Goal: Task Accomplishment & Management: Manage account settings

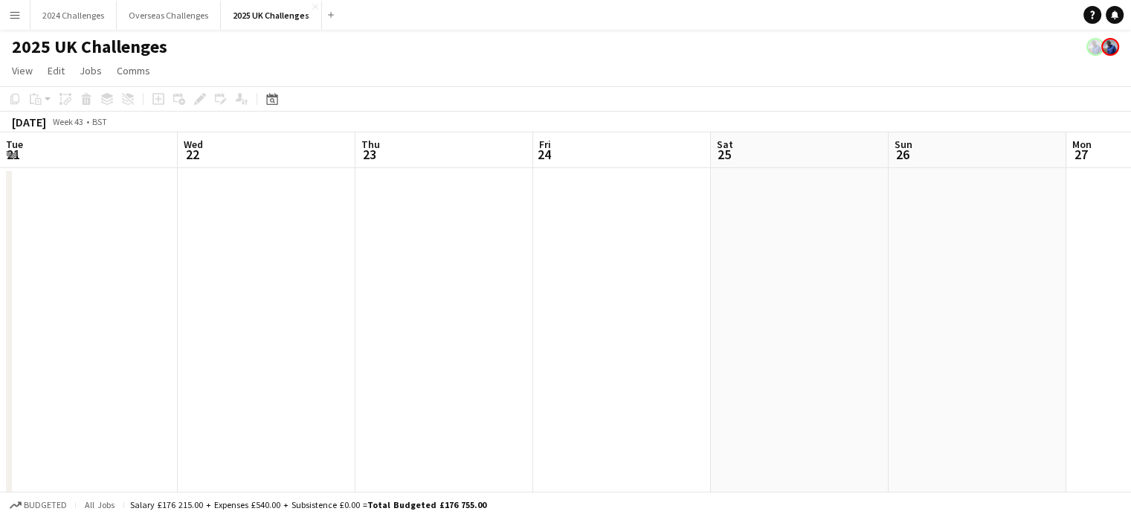
scroll to position [0, 403]
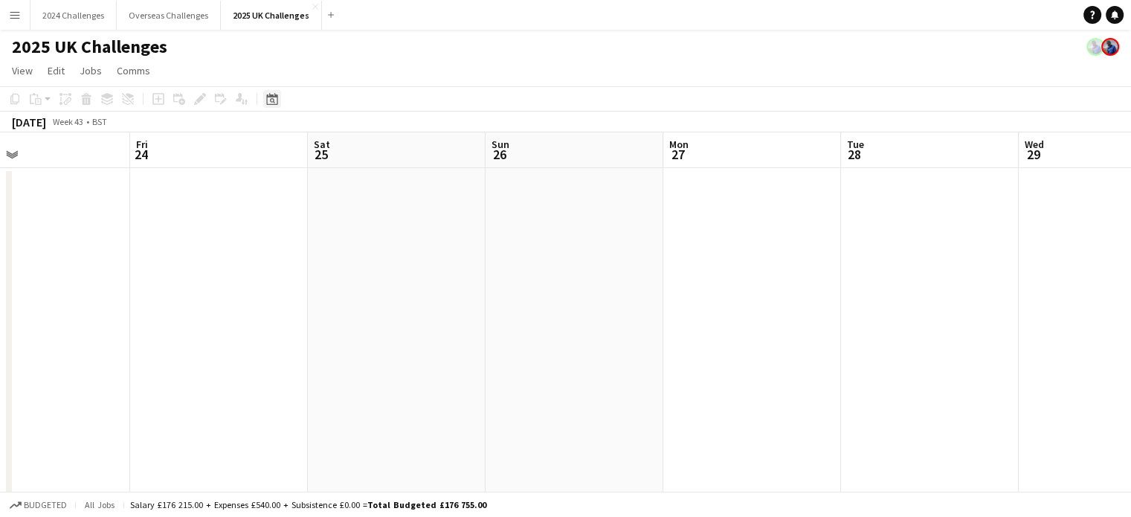
click at [274, 97] on icon "Date picker" at bounding box center [272, 99] width 12 height 12
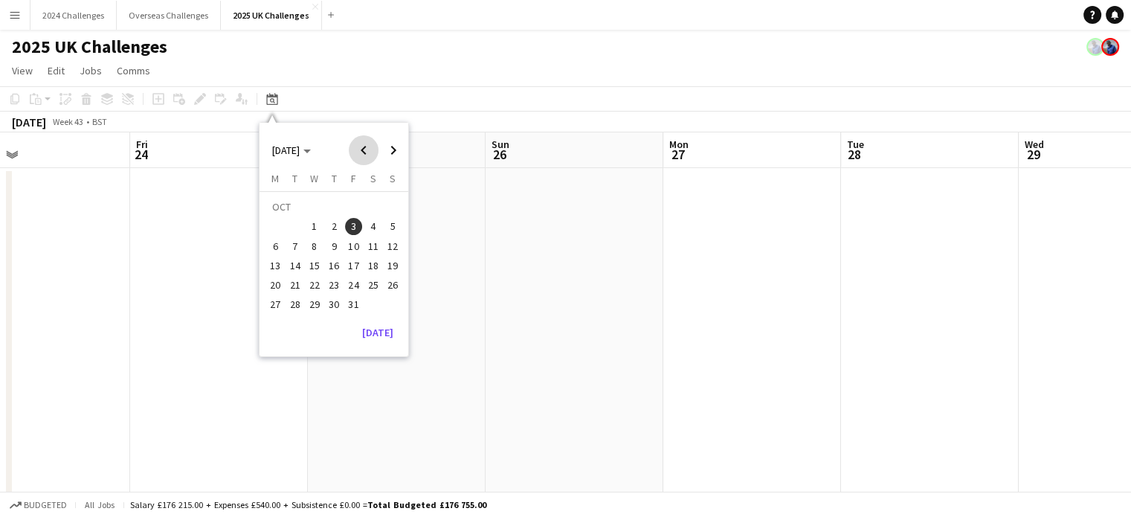
click at [360, 148] on span "Previous month" at bounding box center [364, 150] width 30 height 30
click at [356, 264] on span "19" at bounding box center [354, 266] width 18 height 18
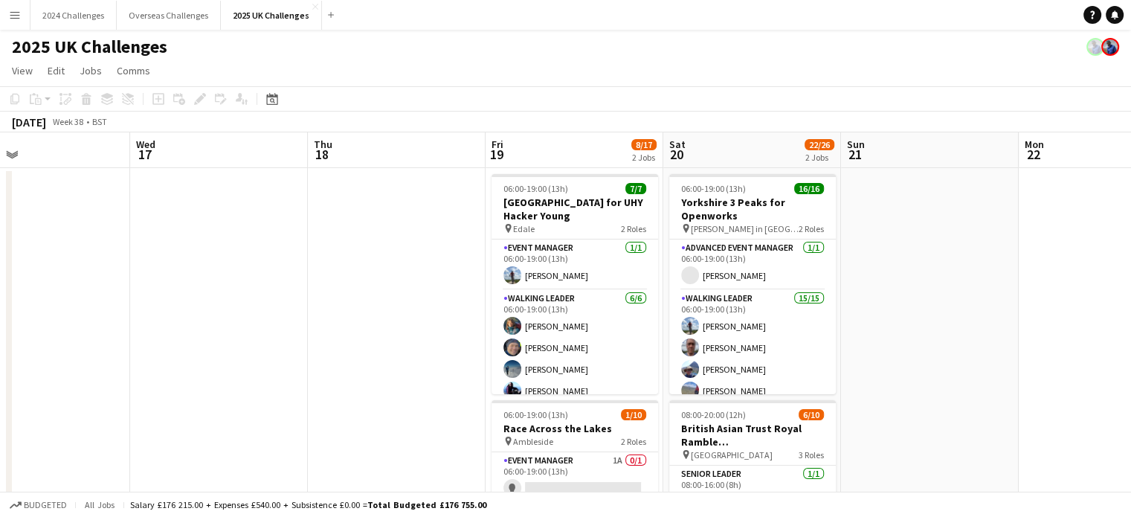
scroll to position [0, 512]
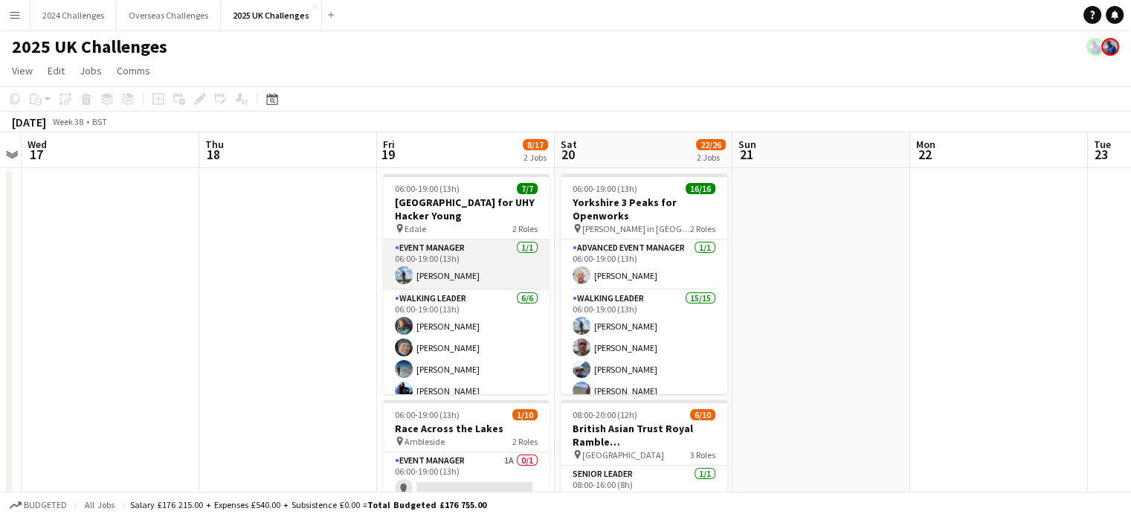
click at [457, 270] on app-card-role "Event Manager [DATE] 06:00-19:00 (13h) [PERSON_NAME]" at bounding box center [466, 265] width 167 height 51
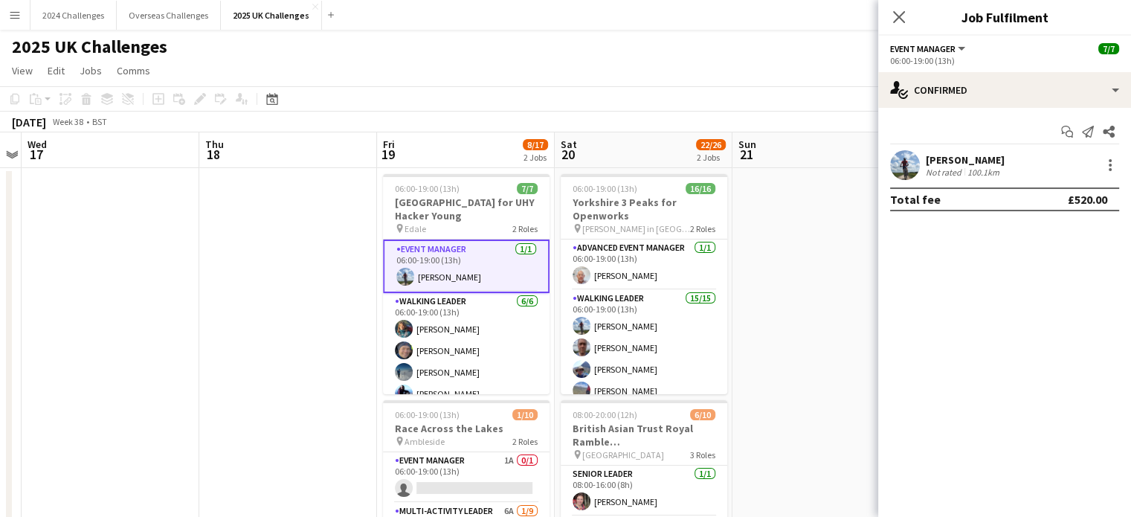
click at [970, 149] on div "Start chat Send notification Share [PERSON_NAME] Not rated 100.1km Total fee £5…" at bounding box center [1005, 165] width 253 height 115
click at [969, 158] on div "[PERSON_NAME]" at bounding box center [965, 159] width 79 height 13
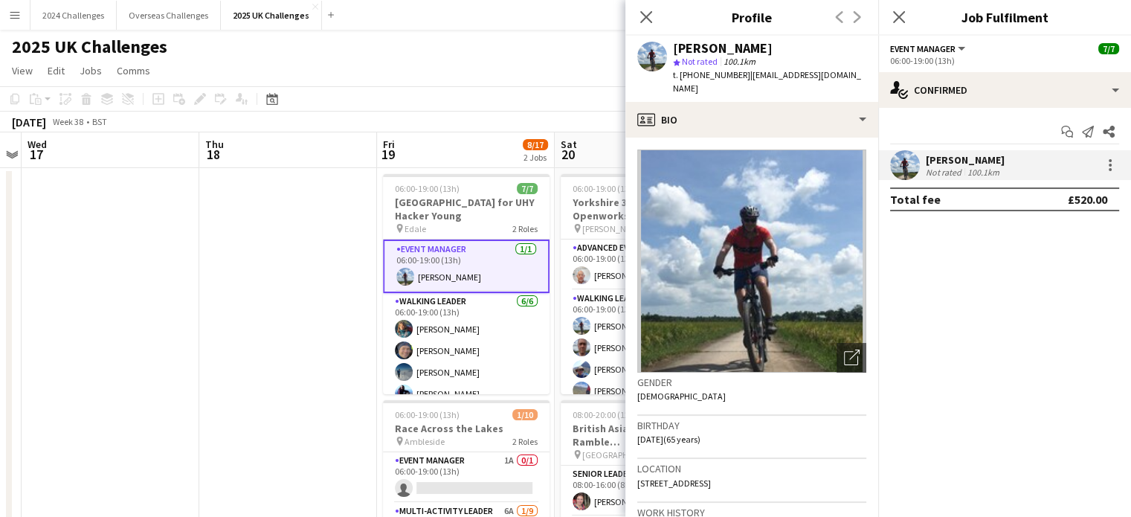
drag, startPoint x: 772, startPoint y: 472, endPoint x: 629, endPoint y: 469, distance: 143.6
click at [629, 469] on app-crew-profile-bio "Open photos pop-in Gender [DEMOGRAPHIC_DATA] Birthday [DEMOGRAPHIC_DATA] (65 ye…" at bounding box center [752, 327] width 253 height 379
copy span "[STREET_ADDRESS]"
click at [379, 30] on div "2025 UK Challenges" at bounding box center [565, 44] width 1131 height 28
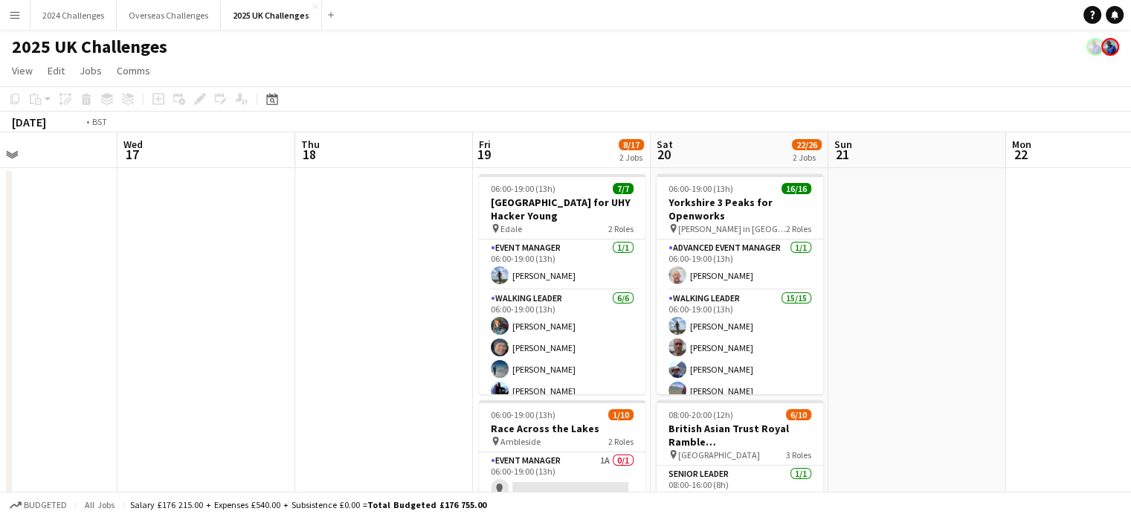
drag, startPoint x: 187, startPoint y: 222, endPoint x: 622, endPoint y: 222, distance: 435.2
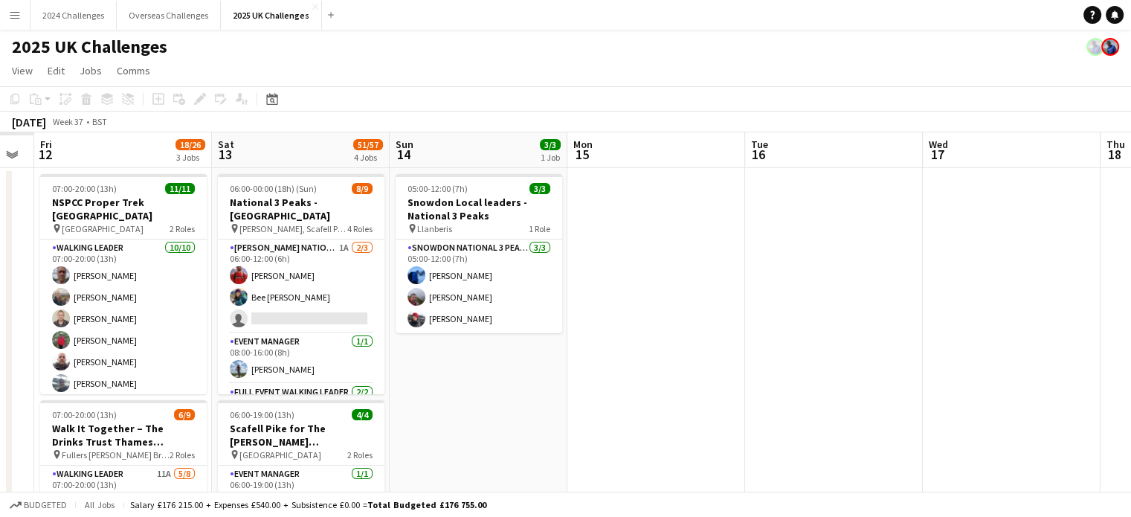
drag, startPoint x: 351, startPoint y: 218, endPoint x: 798, endPoint y: 215, distance: 447.1
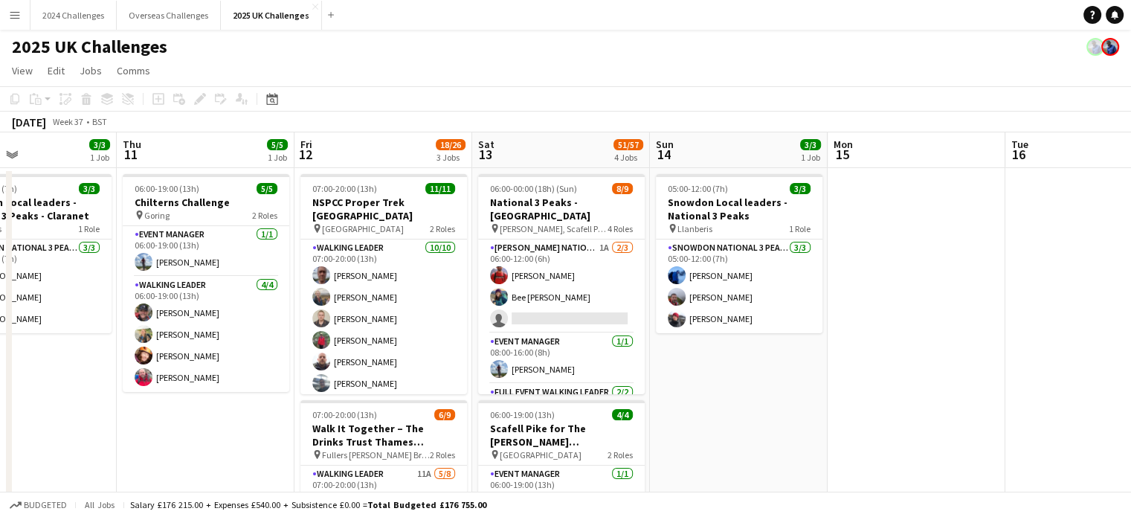
drag, startPoint x: 491, startPoint y: 326, endPoint x: 751, endPoint y: 306, distance: 261.1
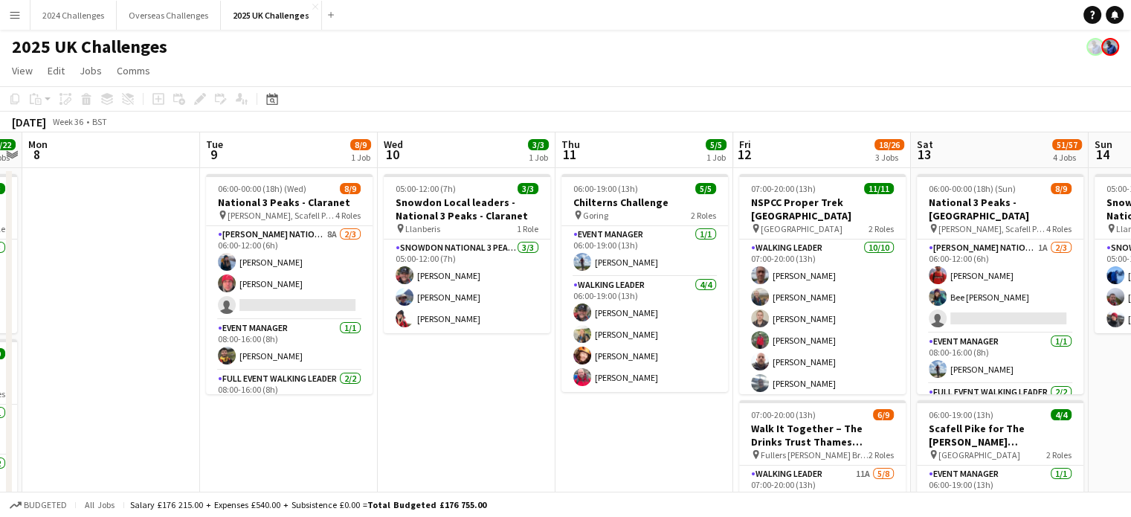
scroll to position [0, 428]
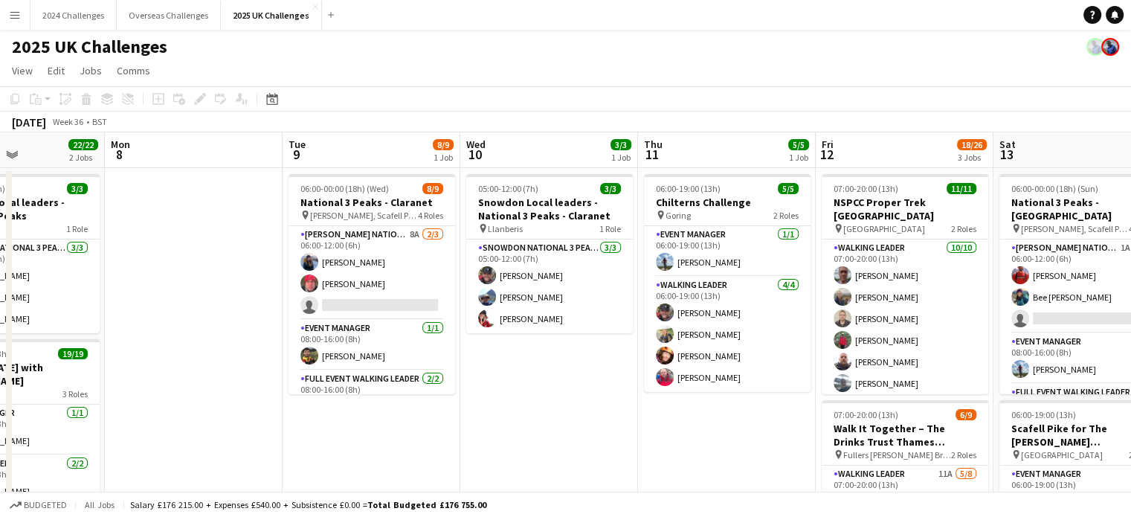
drag, startPoint x: 83, startPoint y: 399, endPoint x: 604, endPoint y: 384, distance: 521.7
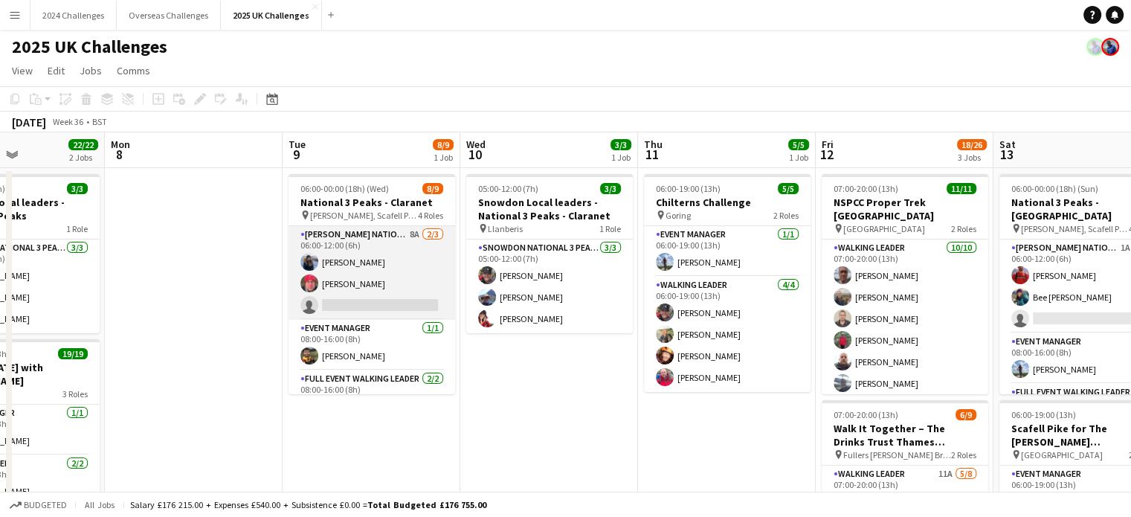
click at [359, 237] on app-card-role "[PERSON_NAME] National 3 Peaks Walking Leader 8A [DATE] 06:00-12:00 (6h) [PERSO…" at bounding box center [372, 273] width 167 height 94
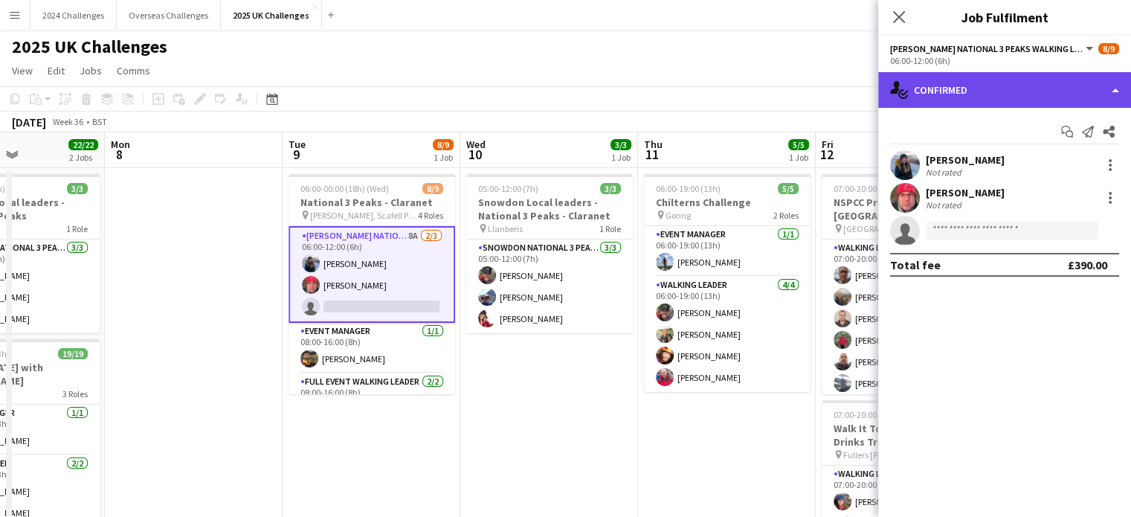
click at [992, 85] on div "single-neutral-actions-check-2 Confirmed" at bounding box center [1005, 90] width 253 height 36
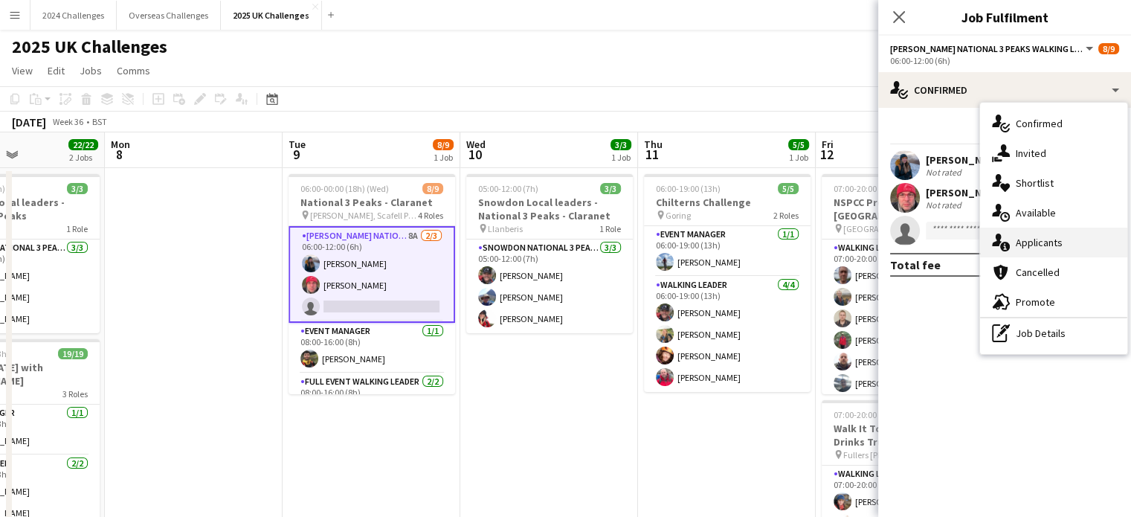
click at [1041, 234] on div "single-neutral-actions-information Applicants" at bounding box center [1053, 243] width 147 height 30
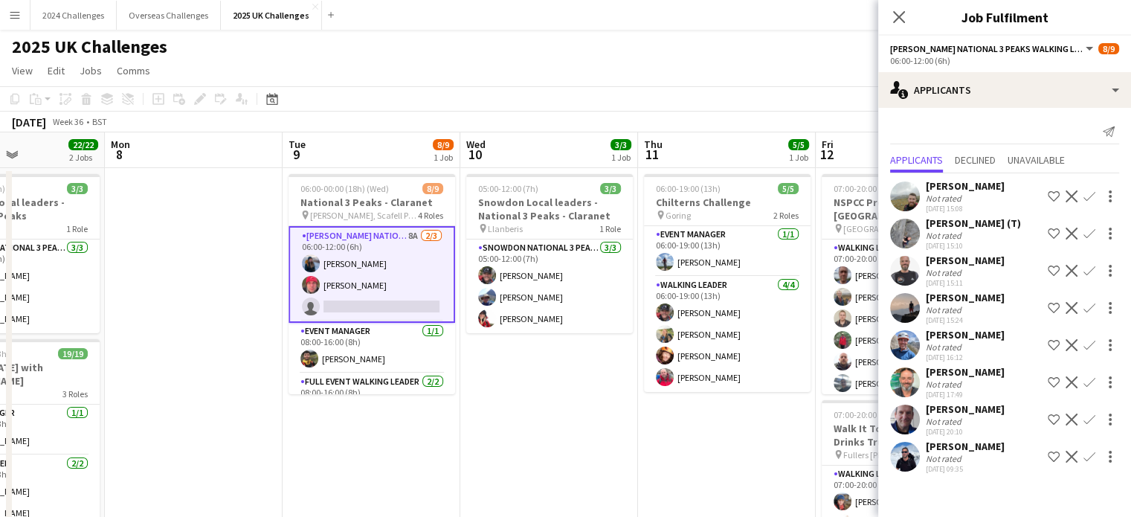
click at [969, 233] on div "Not rated" at bounding box center [973, 235] width 95 height 11
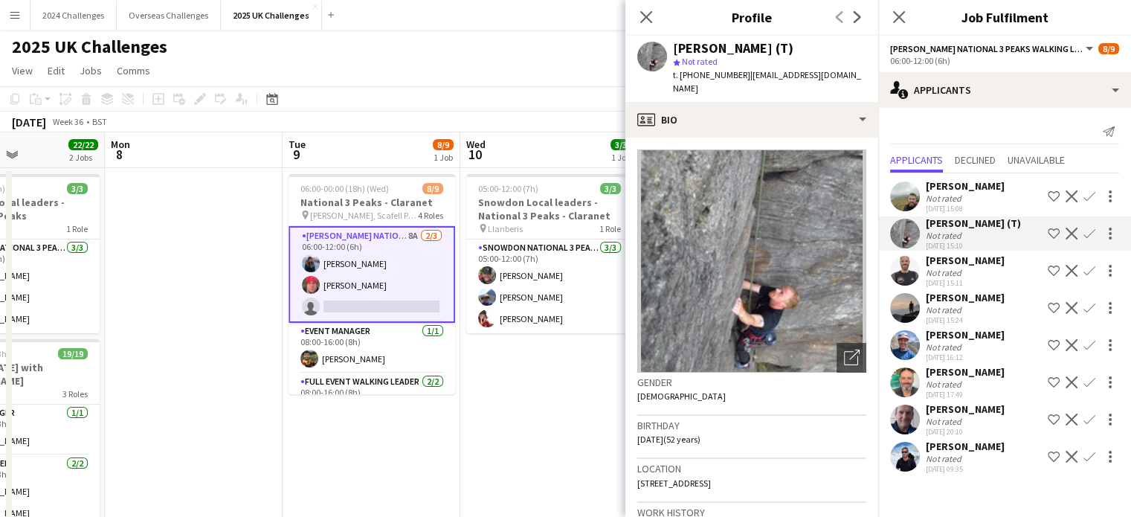
click at [1092, 231] on app-icon "Confirm" at bounding box center [1090, 234] width 12 height 12
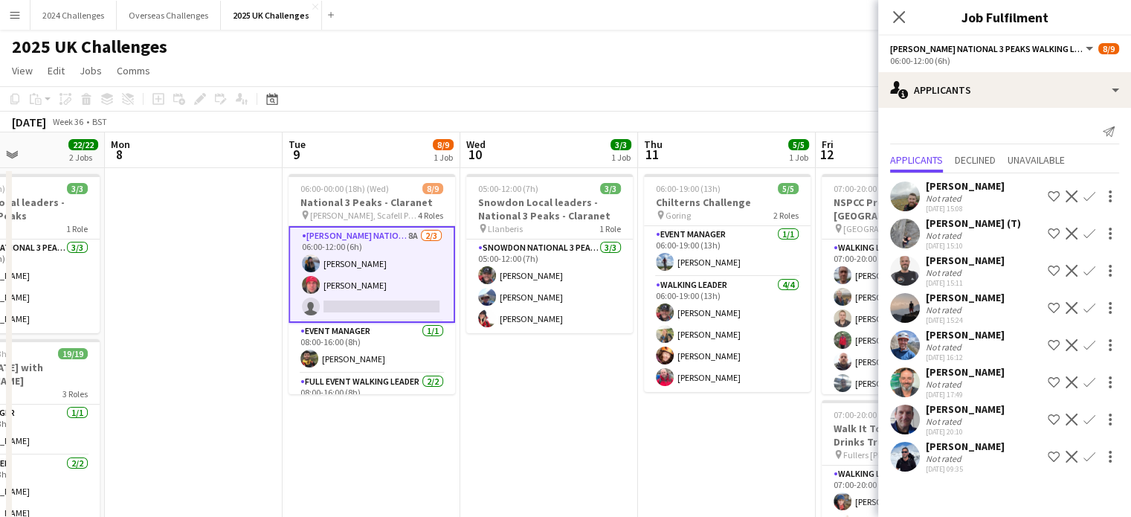
click at [1092, 231] on app-icon "Confirm" at bounding box center [1090, 234] width 12 height 12
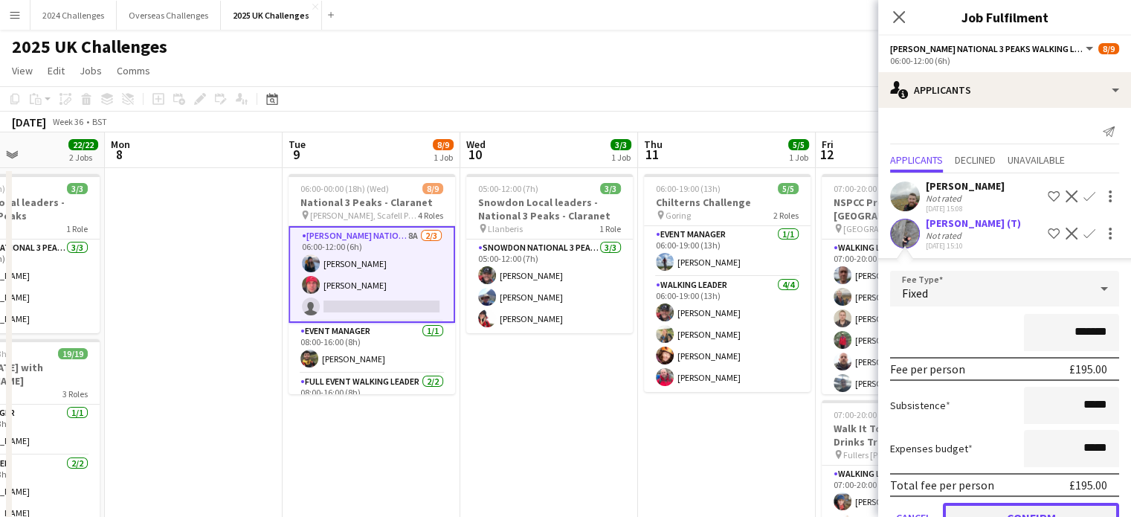
click at [1041, 508] on button "Confirm" at bounding box center [1031, 518] width 176 height 30
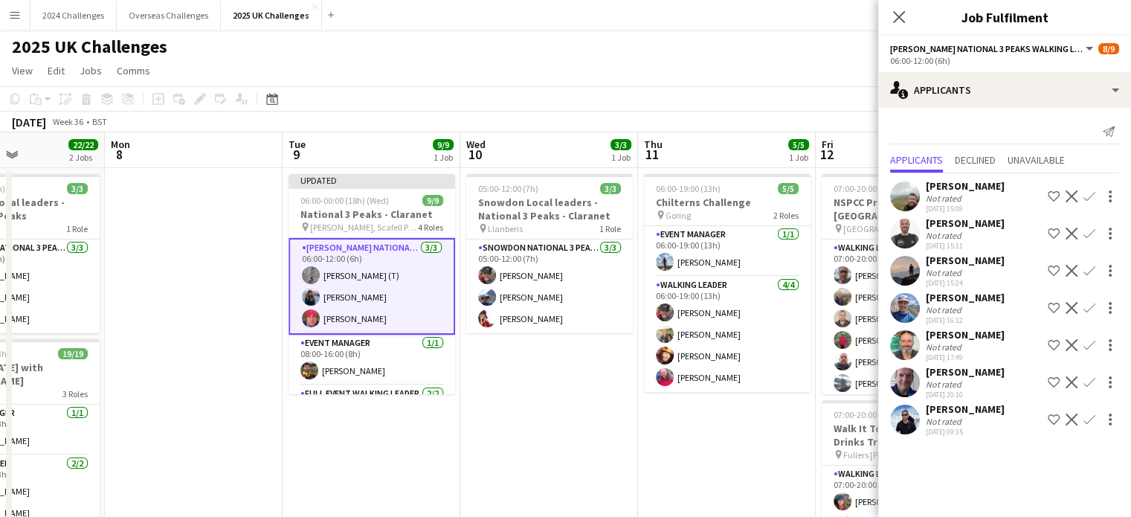
click at [830, 50] on div "2025 UK Challenges" at bounding box center [565, 44] width 1131 height 28
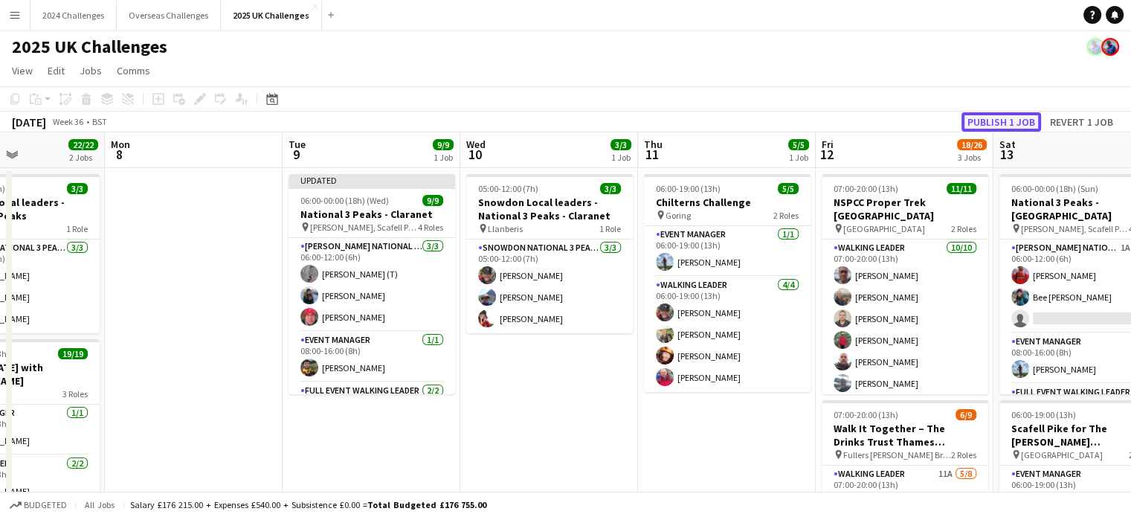
click at [1024, 123] on button "Publish 1 job" at bounding box center [1002, 121] width 80 height 19
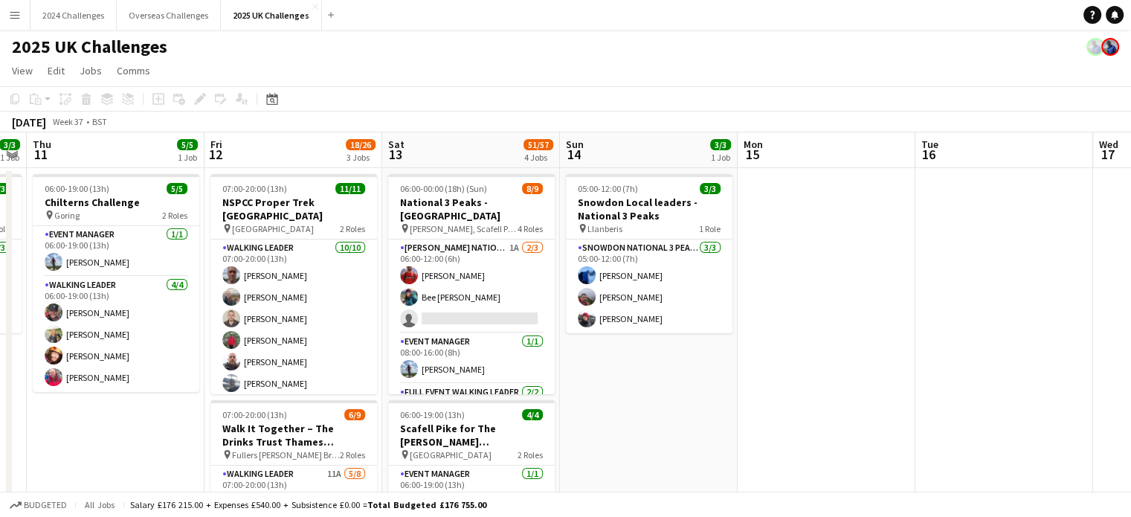
scroll to position [0, 400]
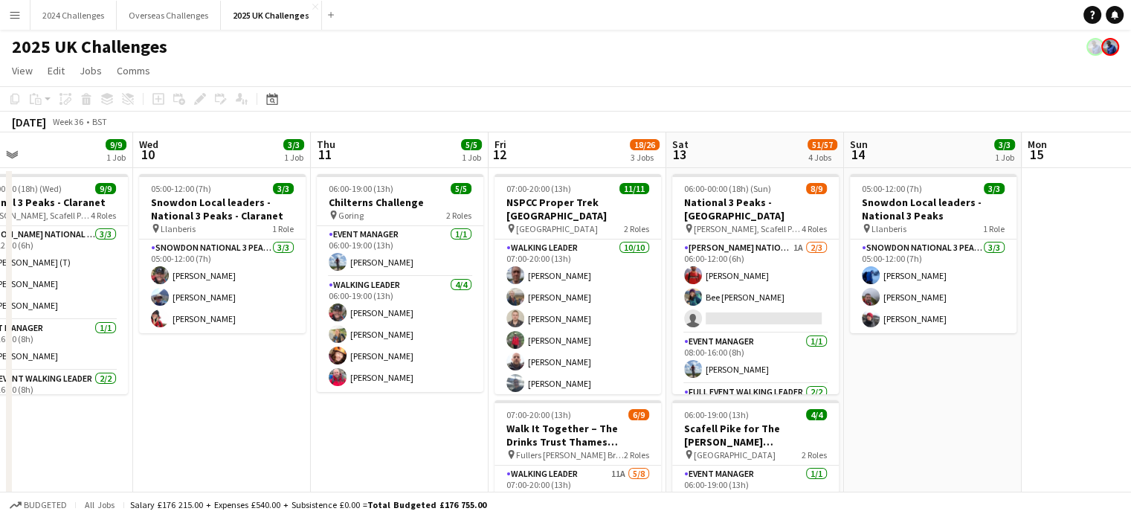
drag, startPoint x: 676, startPoint y: 422, endPoint x: 349, endPoint y: 425, distance: 327.3
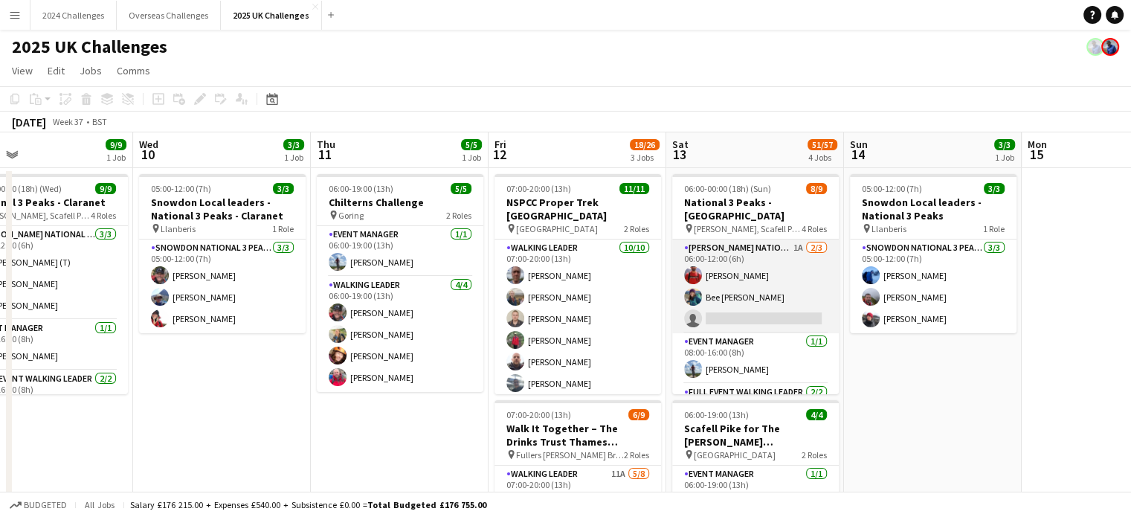
click at [762, 240] on app-card-role "[PERSON_NAME] National 3 Peaks Walking Leader 1A [DATE] 06:00-12:00 (6h) [PERSO…" at bounding box center [755, 287] width 167 height 94
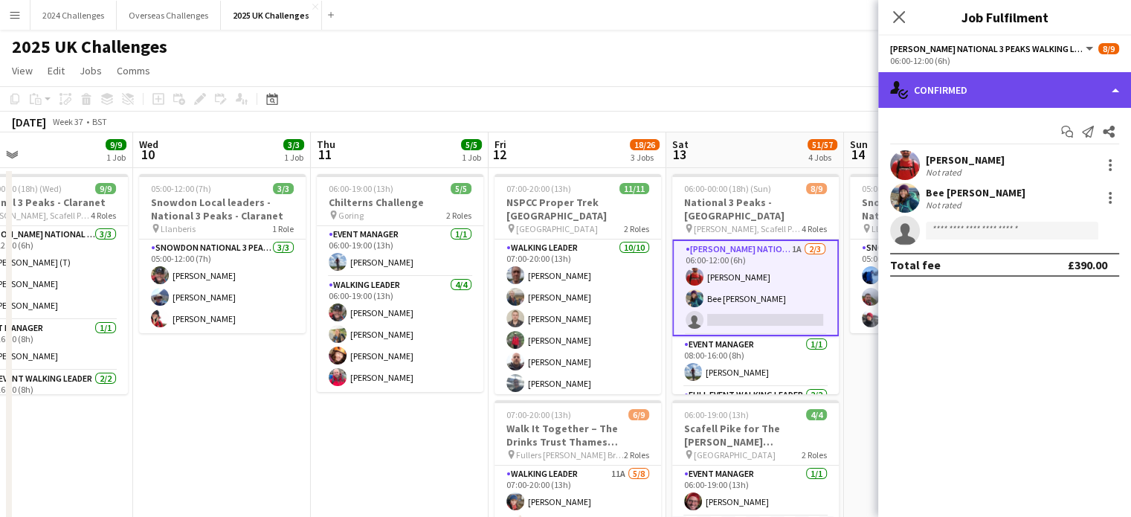
click at [997, 89] on div "single-neutral-actions-check-2 Confirmed" at bounding box center [1005, 90] width 253 height 36
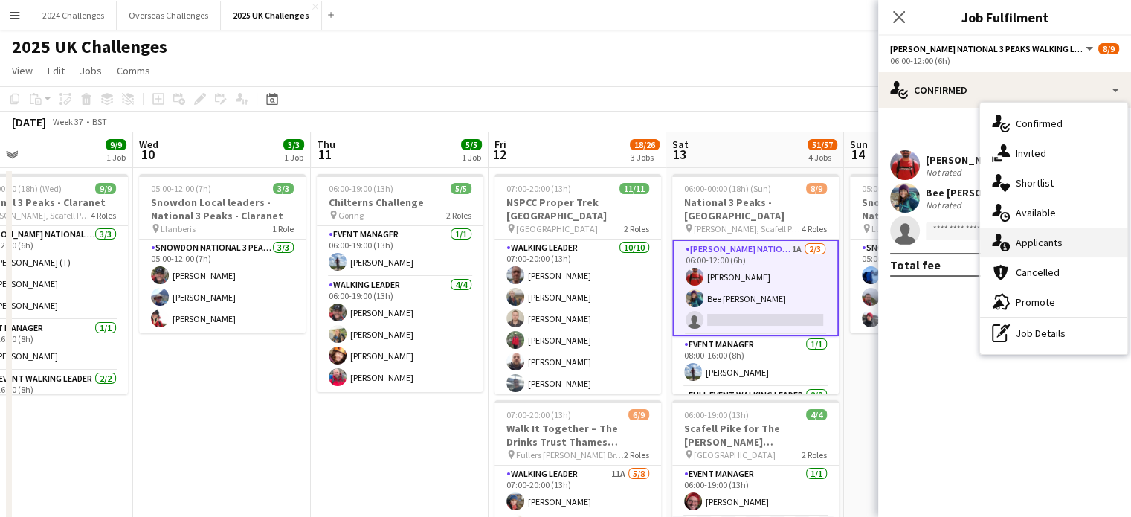
click at [1040, 248] on div "single-neutral-actions-information Applicants" at bounding box center [1053, 243] width 147 height 30
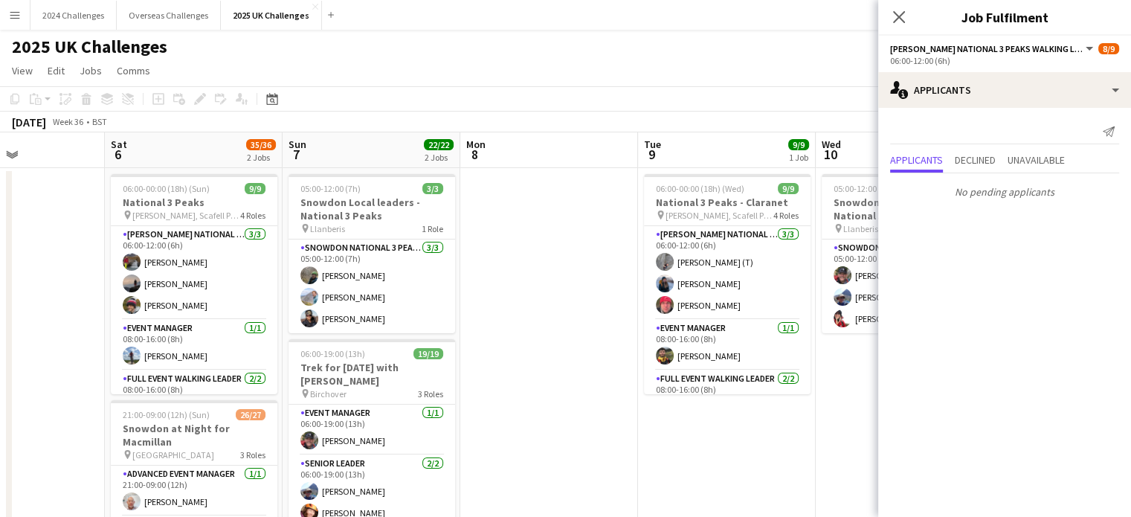
drag, startPoint x: 221, startPoint y: 439, endPoint x: 718, endPoint y: 440, distance: 496.9
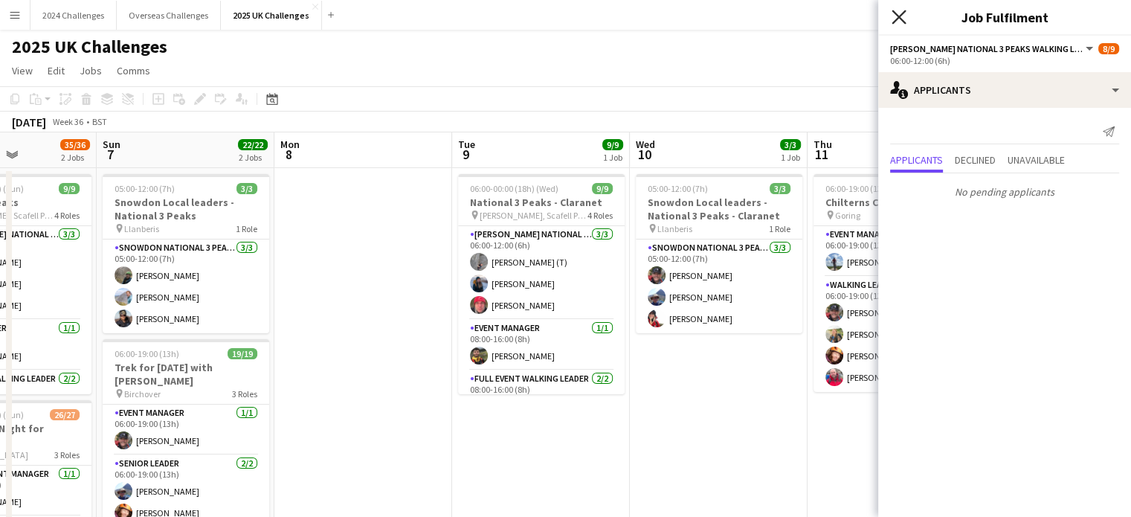
click at [899, 17] on icon at bounding box center [899, 17] width 14 height 14
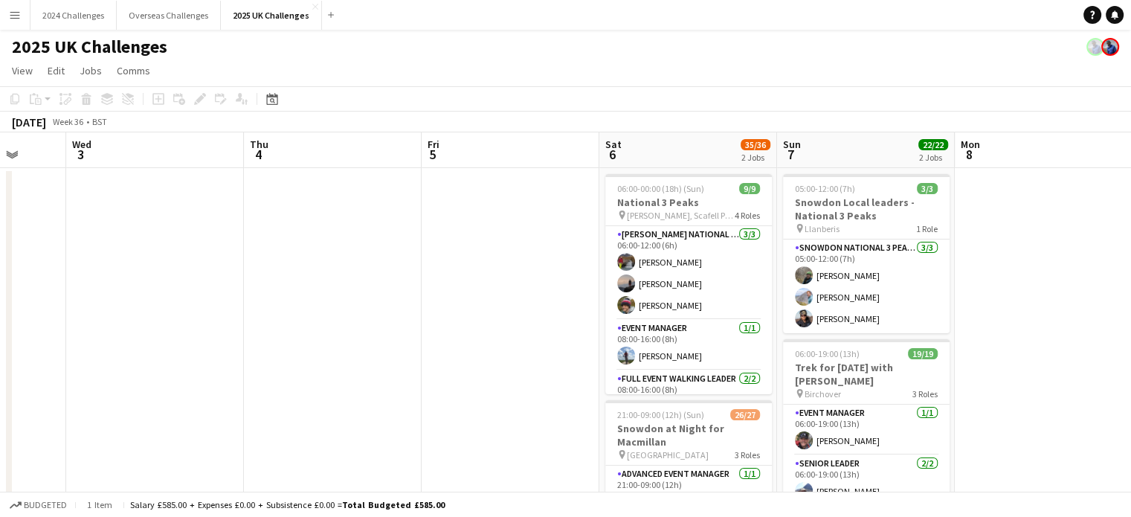
drag, startPoint x: 420, startPoint y: 292, endPoint x: 991, endPoint y: 339, distance: 573.2
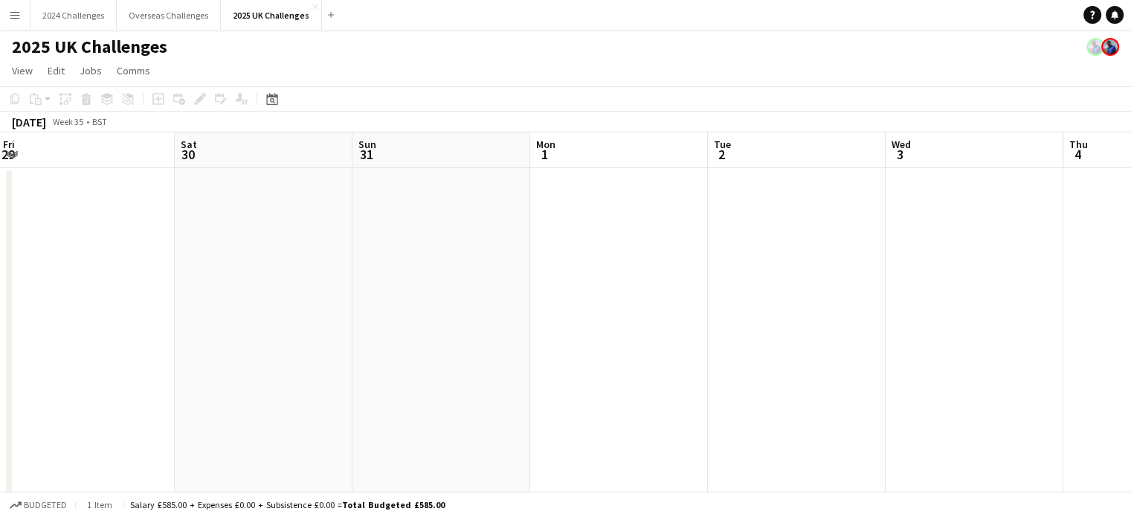
drag, startPoint x: 222, startPoint y: 350, endPoint x: 1039, endPoint y: 388, distance: 818.4
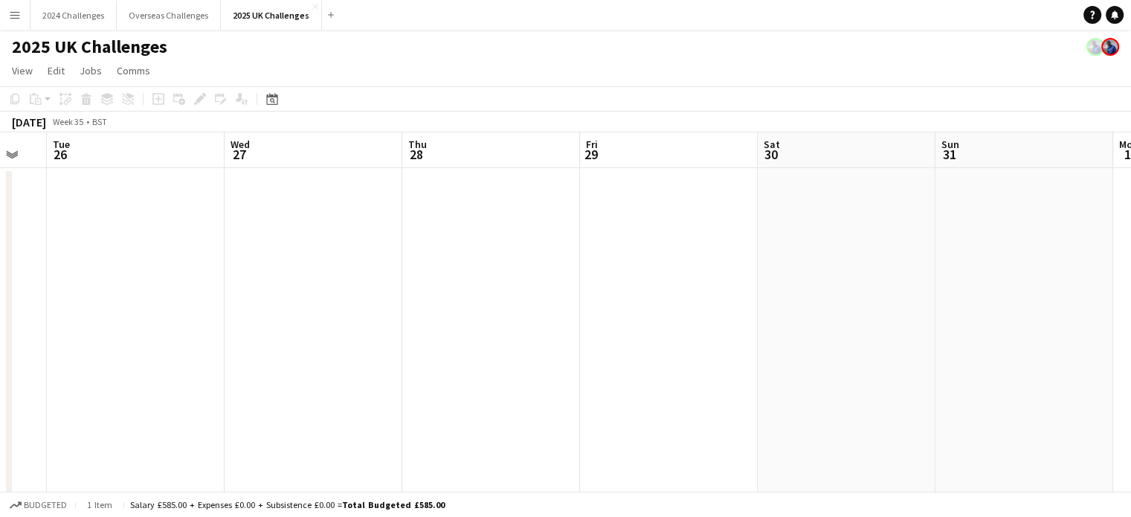
drag, startPoint x: 435, startPoint y: 340, endPoint x: 952, endPoint y: 335, distance: 517.0
drag, startPoint x: 436, startPoint y: 315, endPoint x: 1056, endPoint y: 324, distance: 620.5
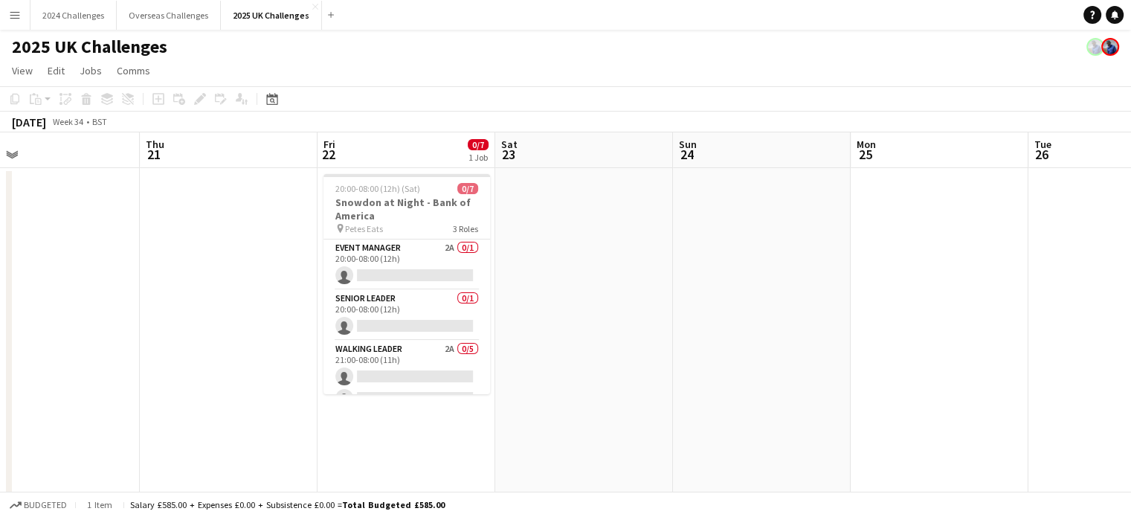
drag, startPoint x: 541, startPoint y: 294, endPoint x: 976, endPoint y: 297, distance: 435.2
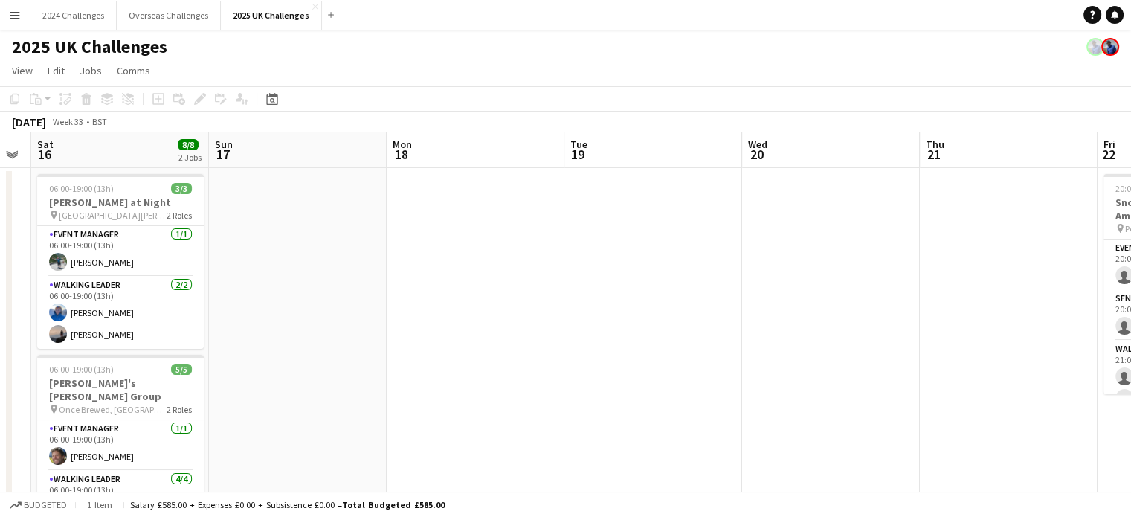
drag, startPoint x: 291, startPoint y: 299, endPoint x: 893, endPoint y: 321, distance: 602.9
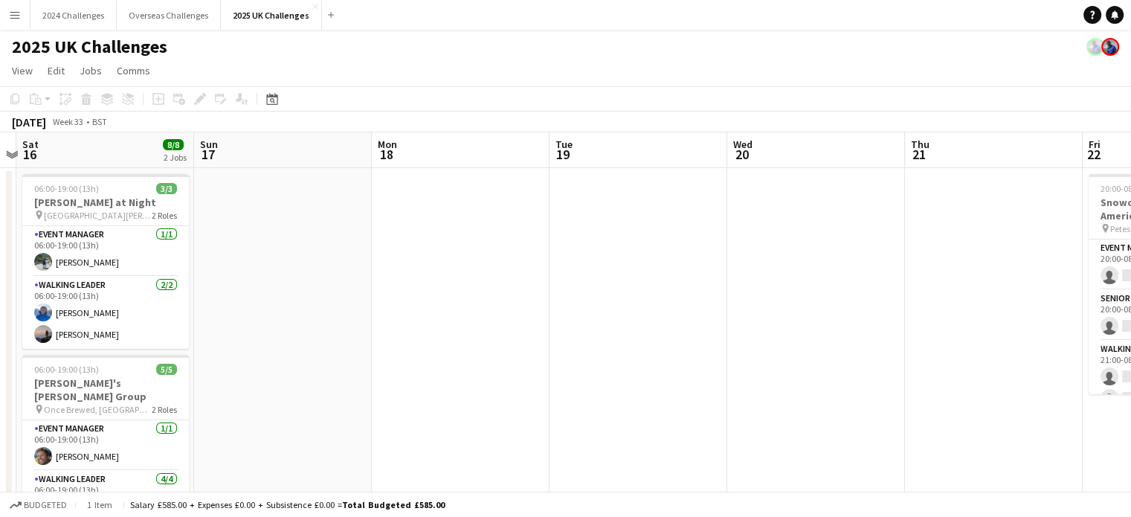
scroll to position [0, 408]
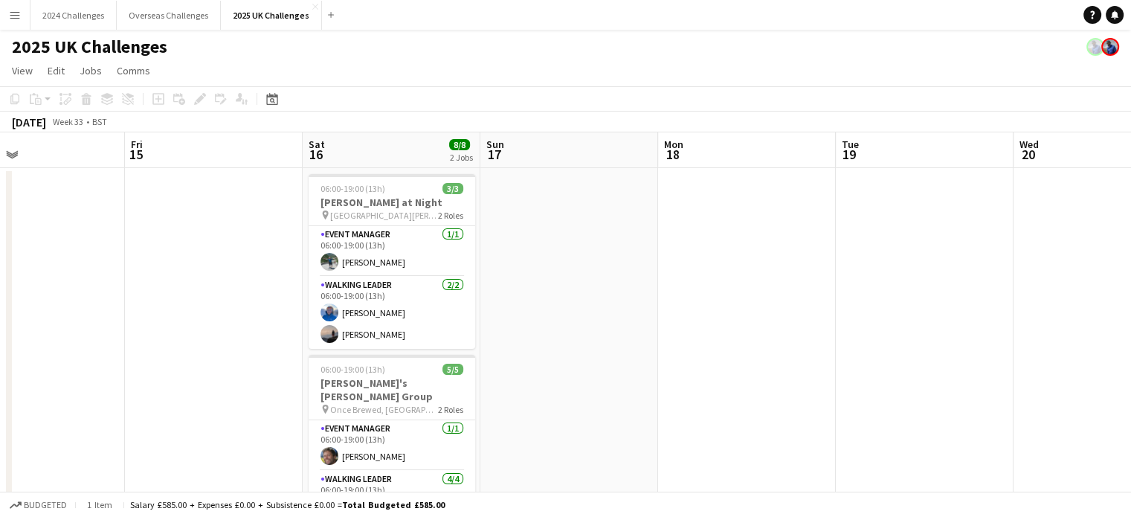
drag, startPoint x: 405, startPoint y: 318, endPoint x: 677, endPoint y: 319, distance: 271.5
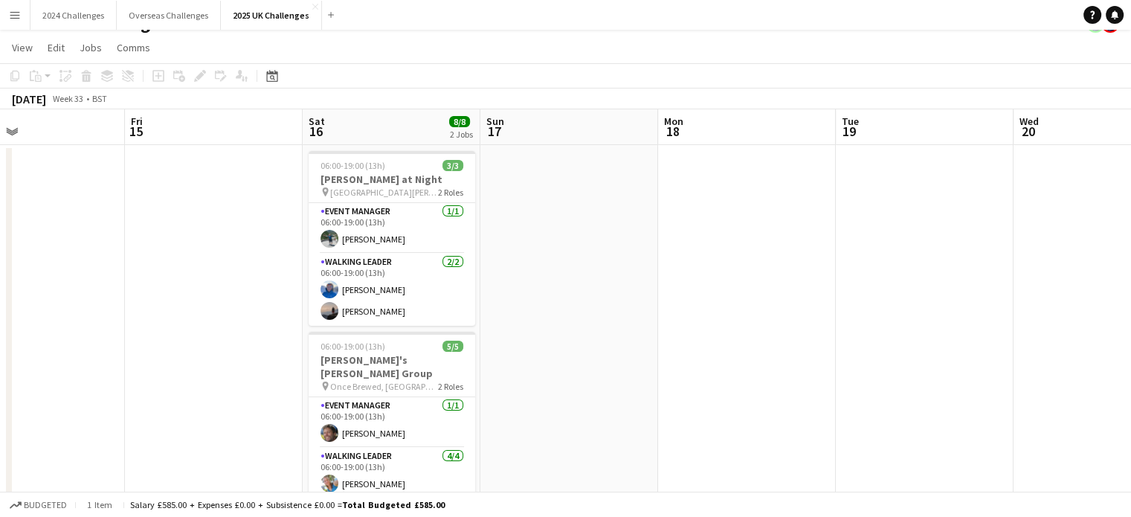
scroll to position [0, 0]
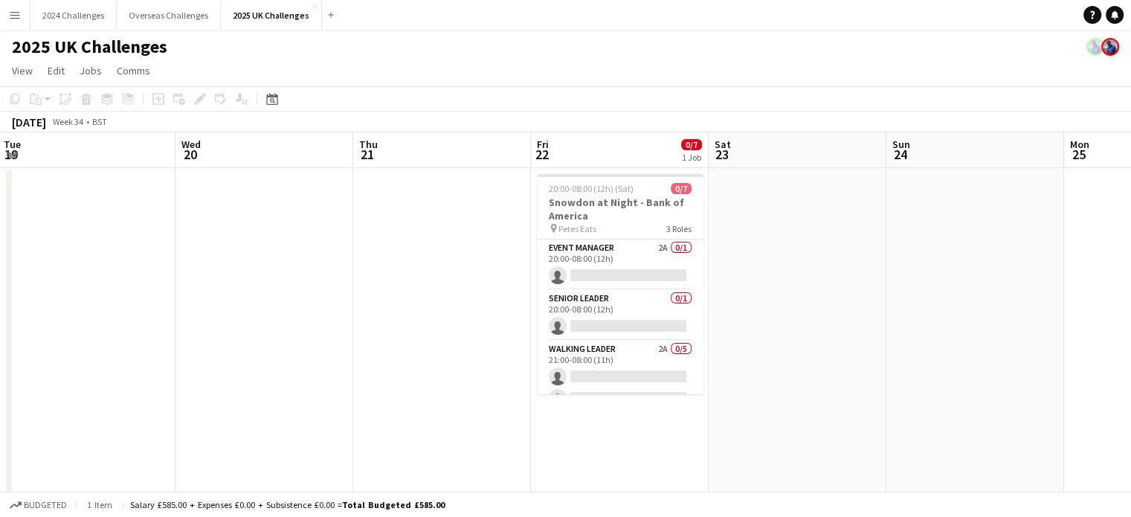
drag, startPoint x: 905, startPoint y: 319, endPoint x: 107, endPoint y: 350, distance: 798.1
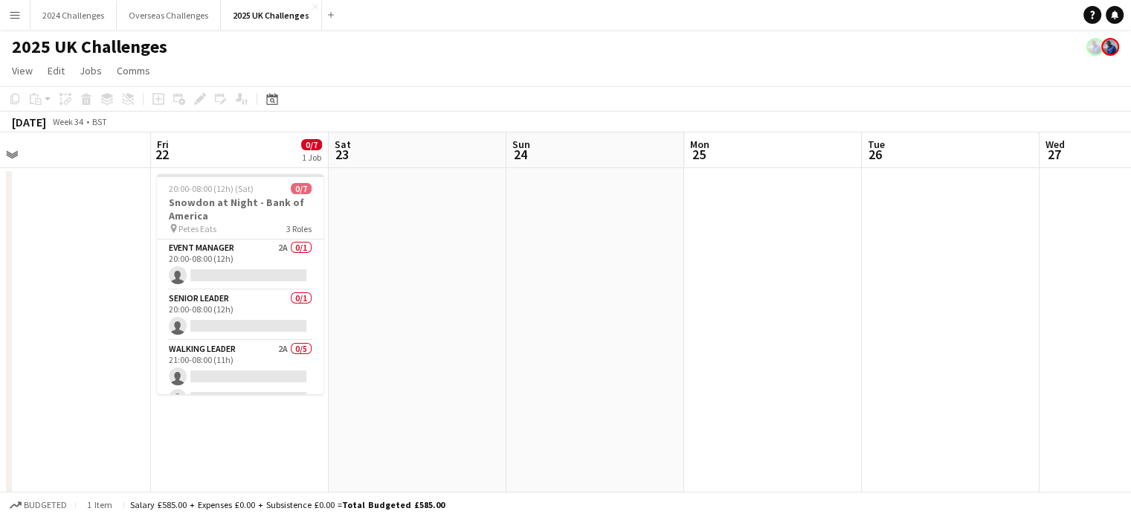
drag, startPoint x: 731, startPoint y: 390, endPoint x: 94, endPoint y: 386, distance: 636.8
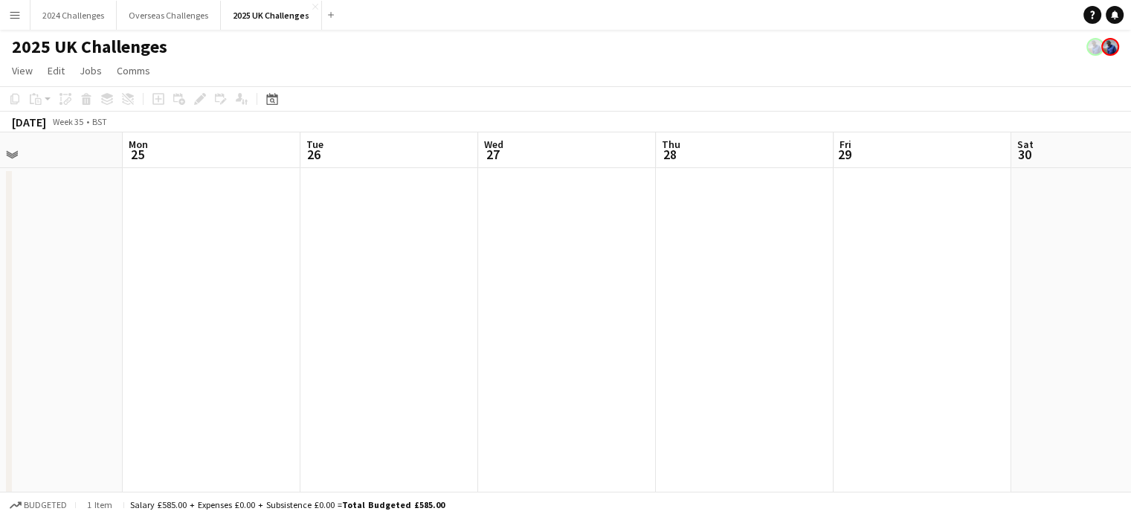
drag, startPoint x: 307, startPoint y: 385, endPoint x: 87, endPoint y: 375, distance: 220.4
drag, startPoint x: 652, startPoint y: 362, endPoint x: 95, endPoint y: 365, distance: 557.2
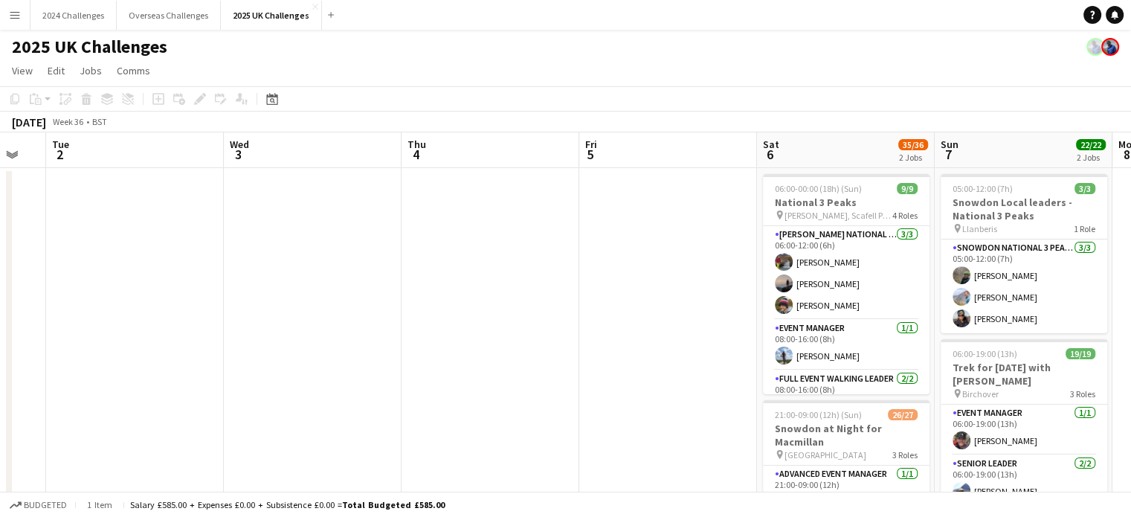
drag, startPoint x: 577, startPoint y: 369, endPoint x: 83, endPoint y: 382, distance: 494.1
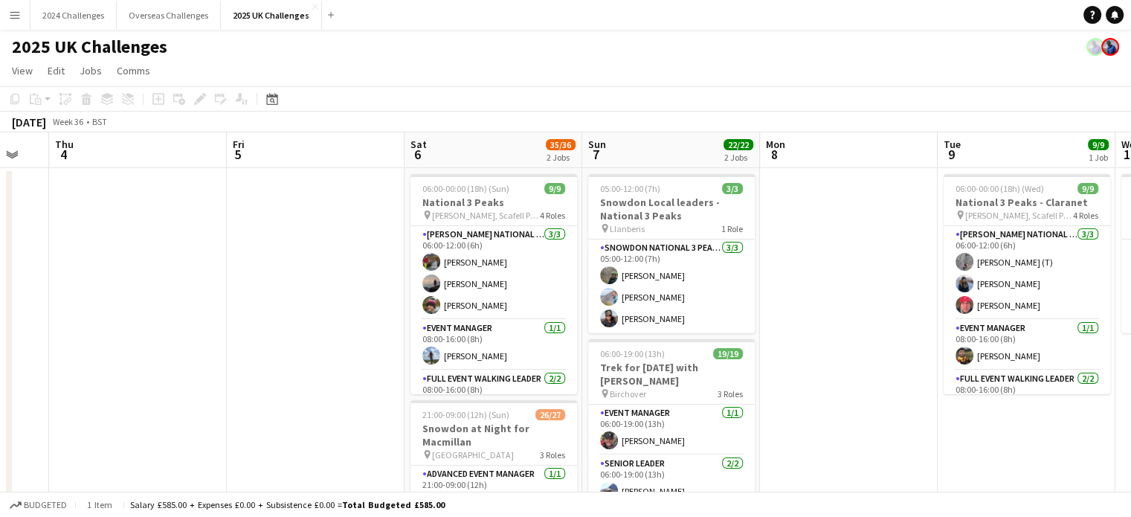
scroll to position [0, 646]
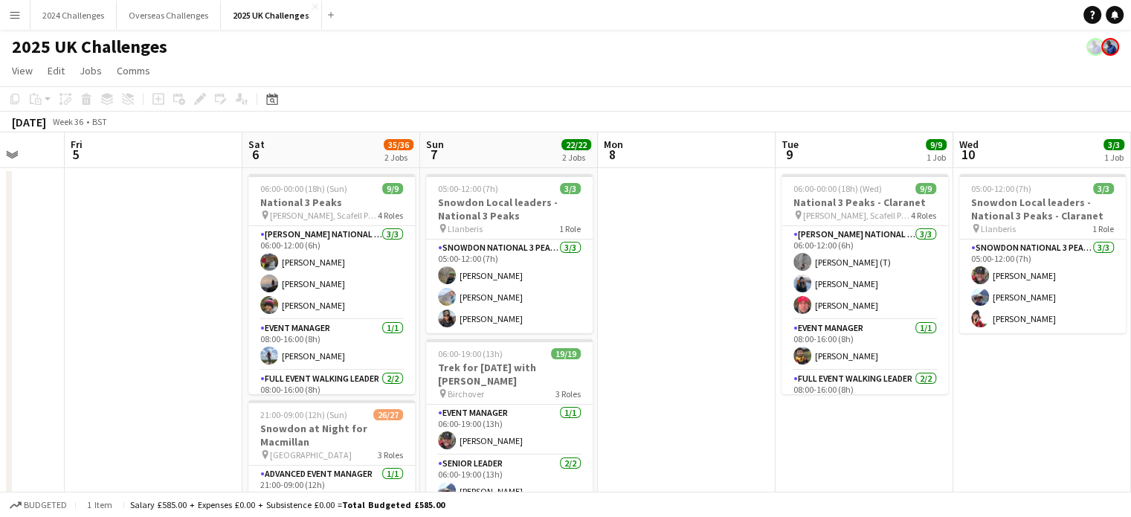
drag, startPoint x: 504, startPoint y: 359, endPoint x: 63, endPoint y: 334, distance: 441.1
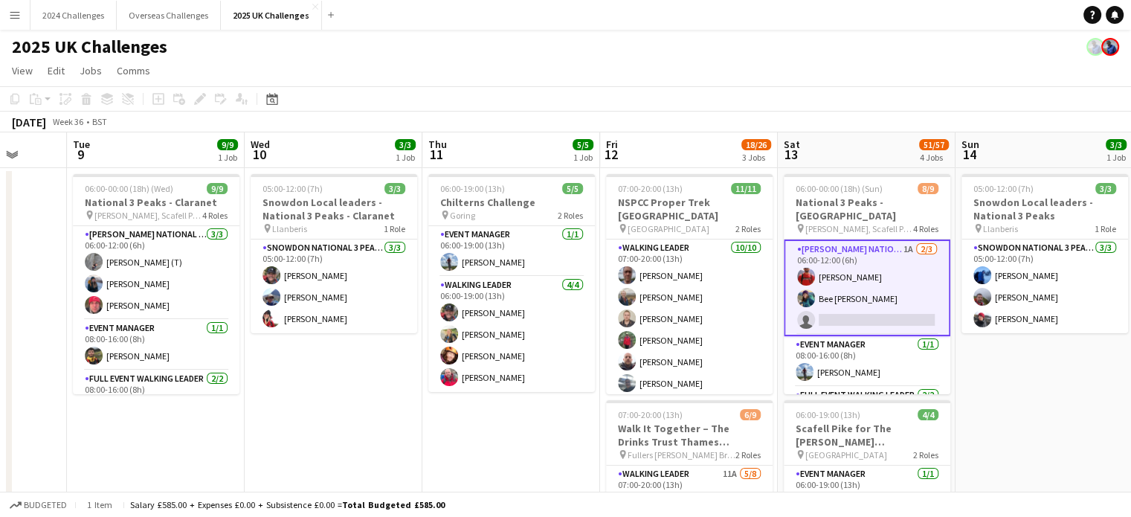
scroll to position [0, 533]
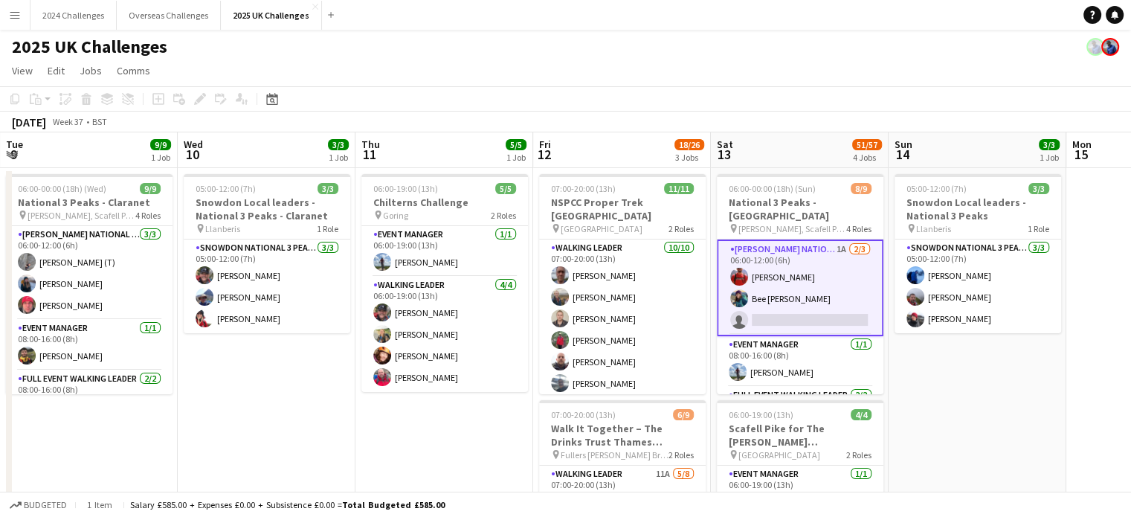
drag, startPoint x: 963, startPoint y: 388, endPoint x: 244, endPoint y: 401, distance: 718.7
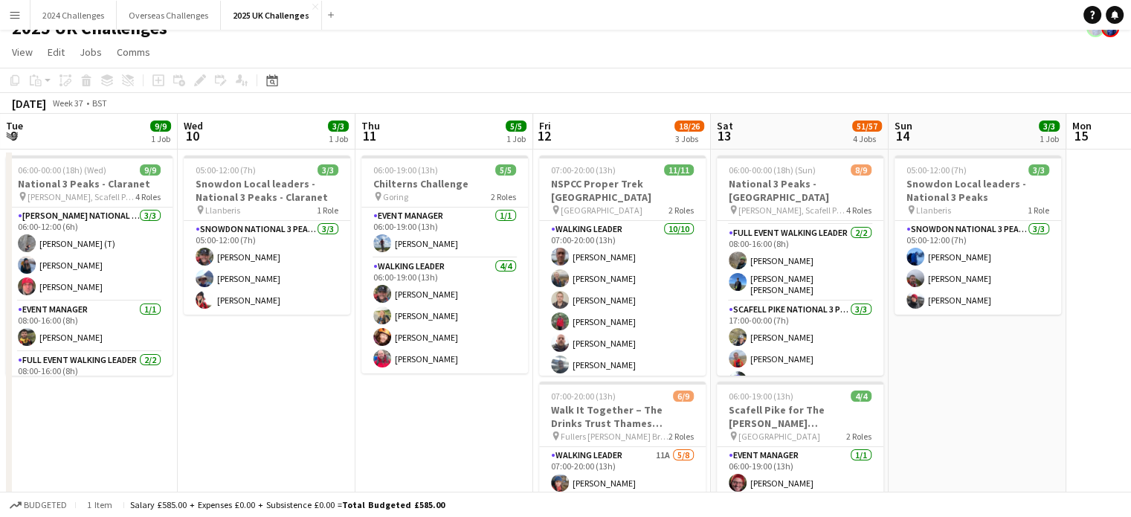
scroll to position [0, 0]
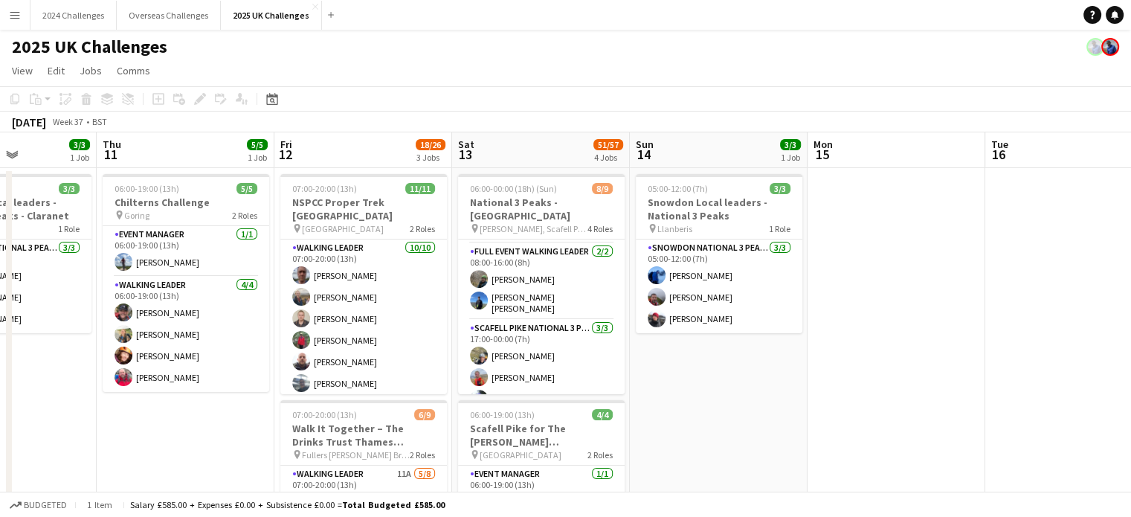
drag, startPoint x: 1004, startPoint y: 380, endPoint x: 391, endPoint y: 417, distance: 614.1
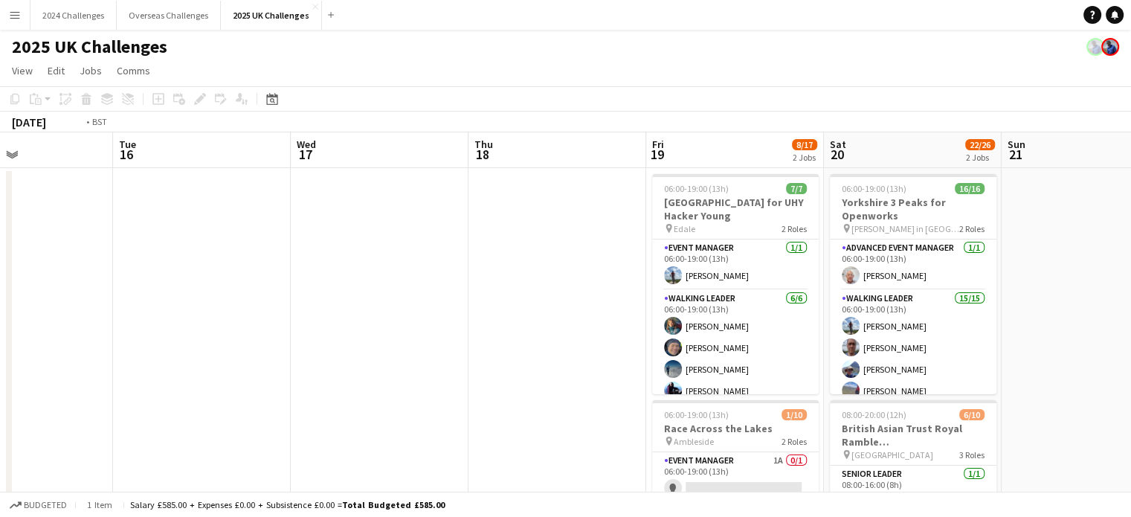
drag, startPoint x: 667, startPoint y: 373, endPoint x: 427, endPoint y: 378, distance: 239.6
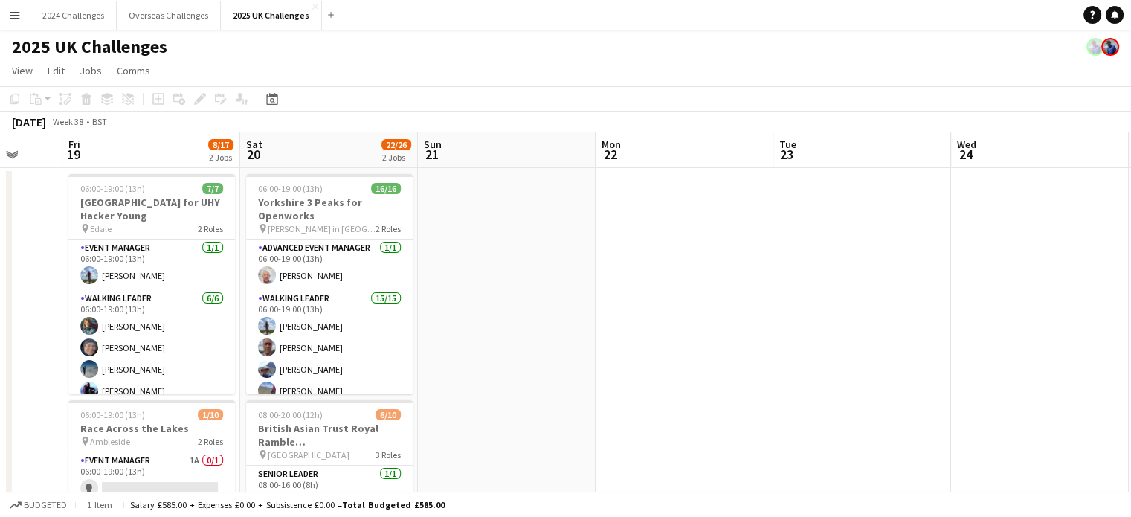
drag, startPoint x: 598, startPoint y: 353, endPoint x: 17, endPoint y: 366, distance: 581.1
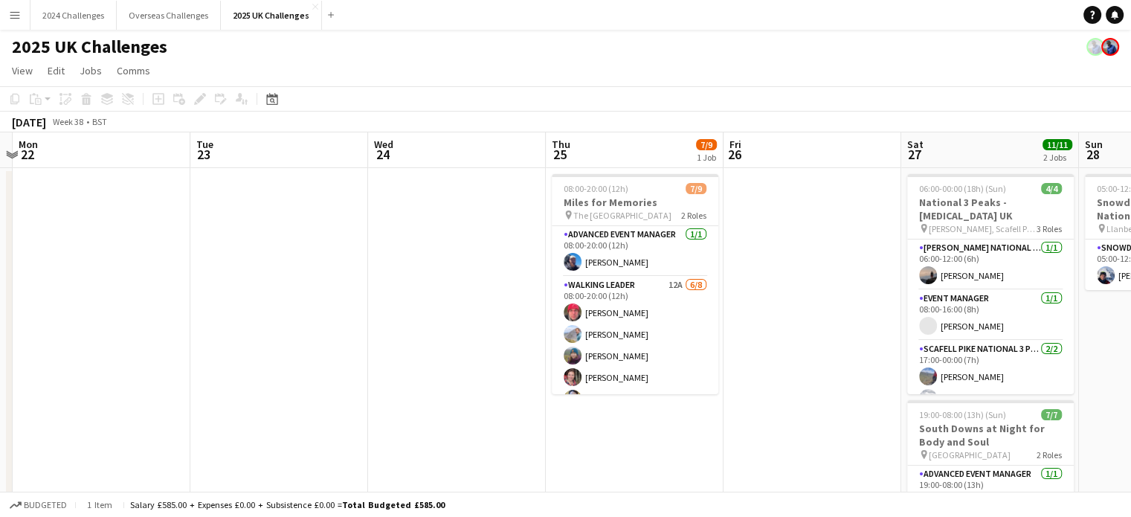
drag, startPoint x: 836, startPoint y: 350, endPoint x: 263, endPoint y: 376, distance: 574.1
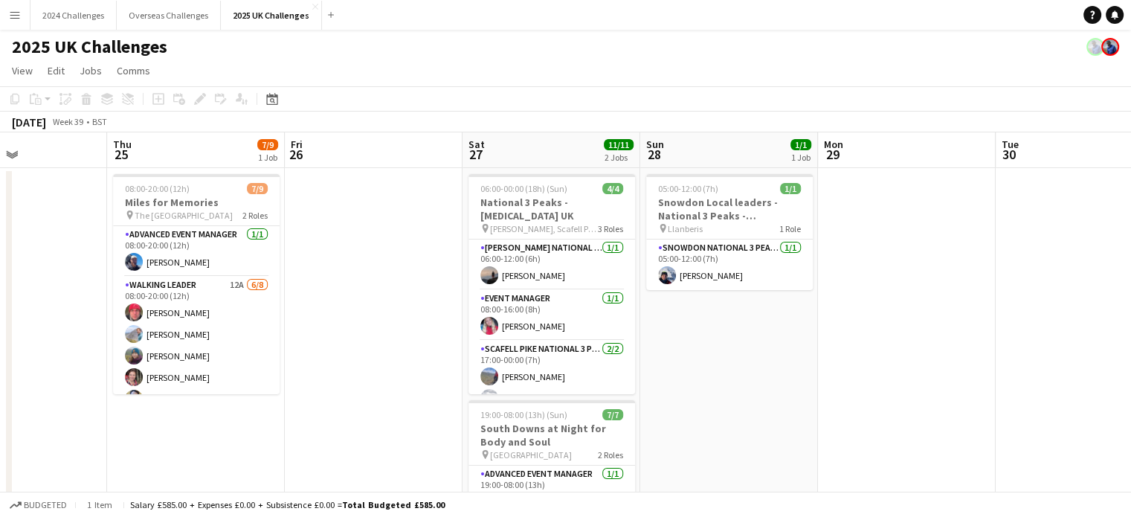
drag, startPoint x: 755, startPoint y: 432, endPoint x: 315, endPoint y: 425, distance: 439.7
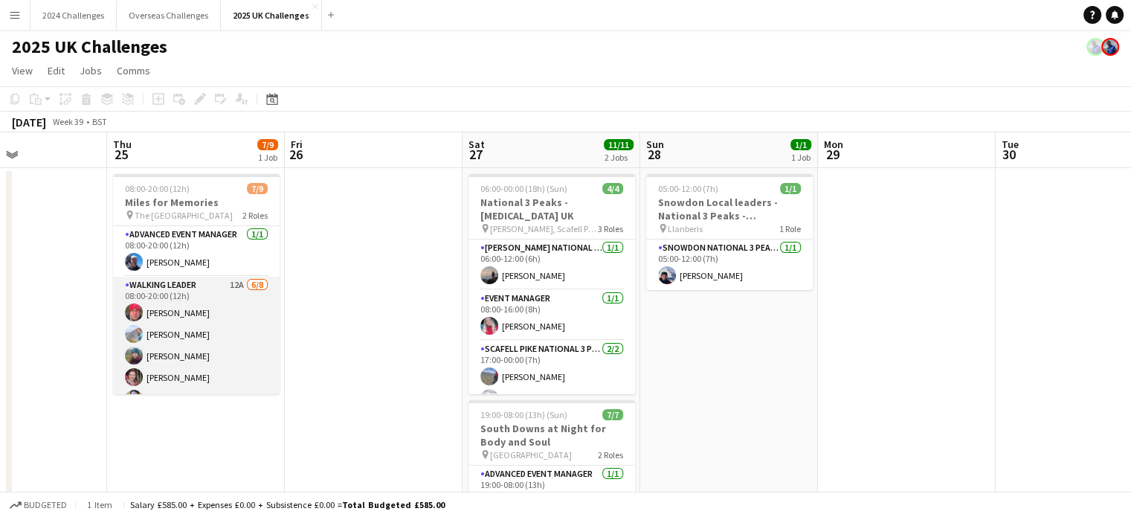
click at [179, 279] on app-card-role "Walking Leader 12A [DATE] 08:00-20:00 (12h) [PERSON_NAME] [PERSON_NAME] [PERSON…" at bounding box center [196, 378] width 167 height 202
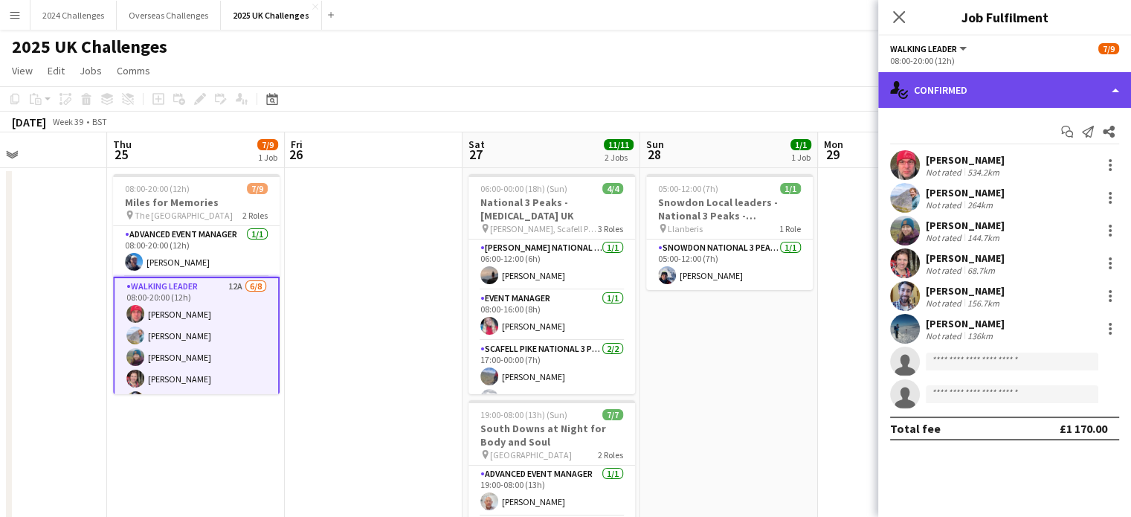
click at [1012, 83] on div "single-neutral-actions-check-2 Confirmed" at bounding box center [1005, 90] width 253 height 36
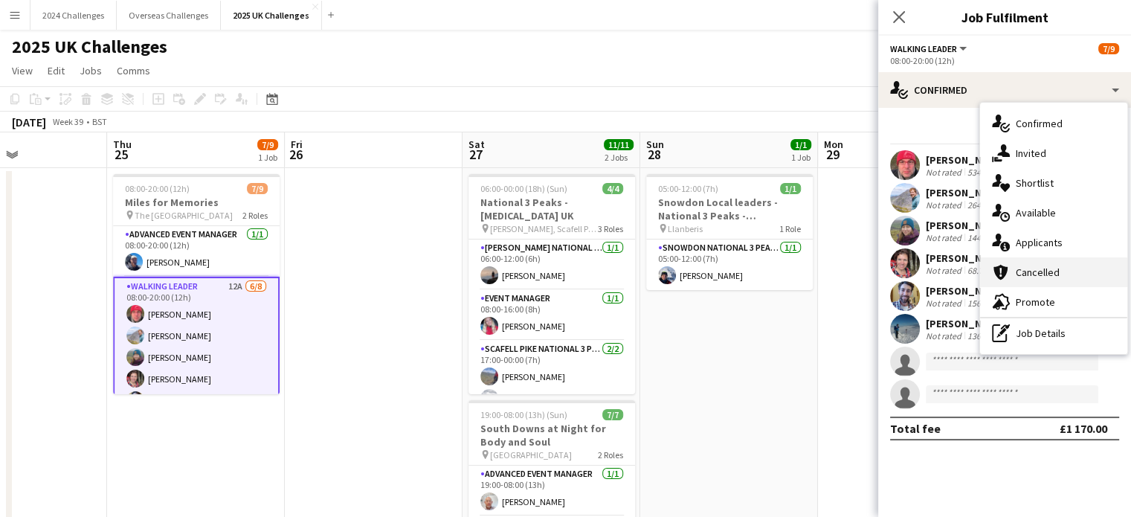
click at [1051, 264] on div "cancellation Cancelled" at bounding box center [1053, 272] width 147 height 30
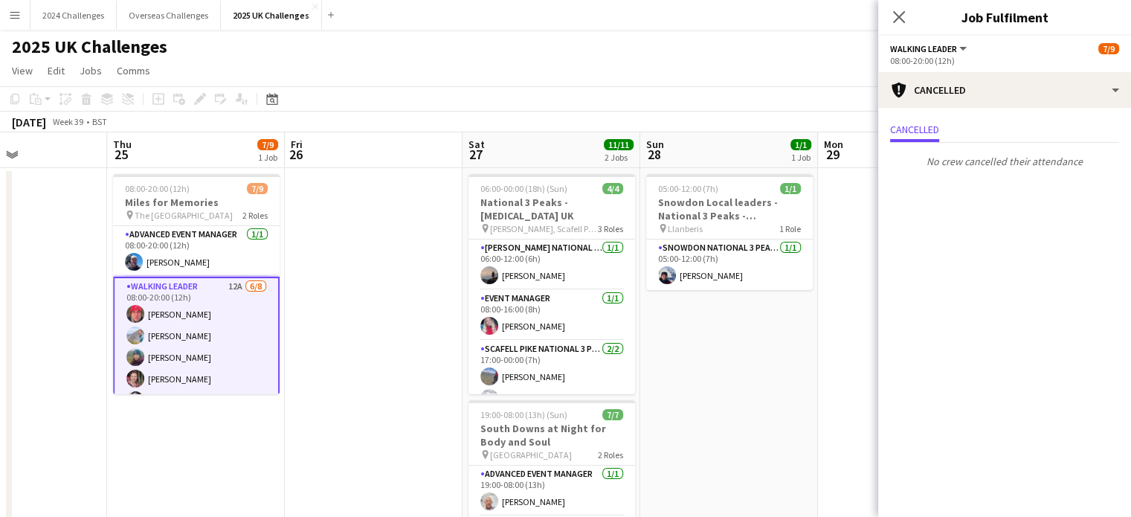
click at [356, 65] on app-page-menu "View Day view expanded Day view collapsed Month view Date picker Jump to [DATE]…" at bounding box center [565, 72] width 1131 height 28
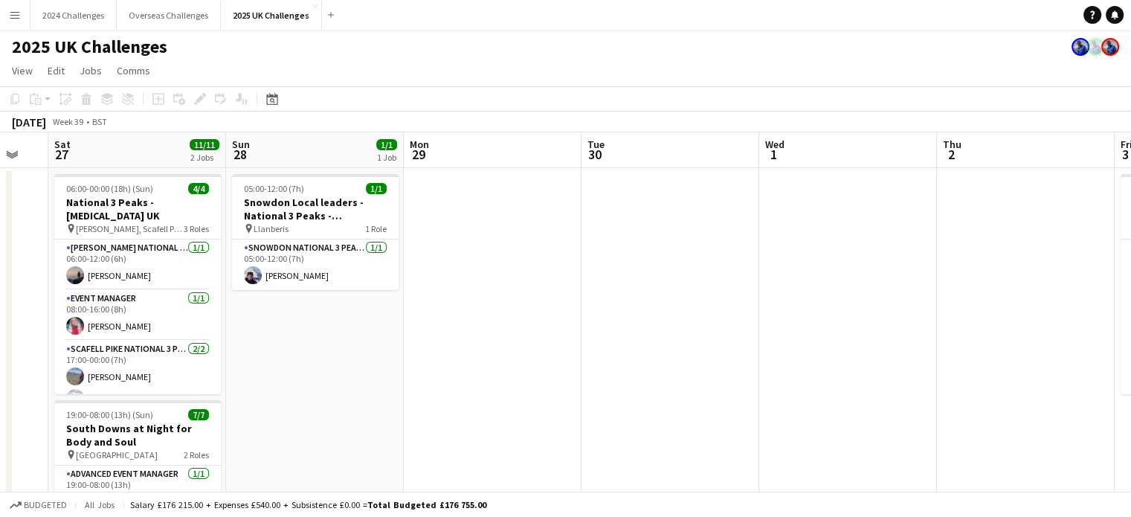
scroll to position [0, 499]
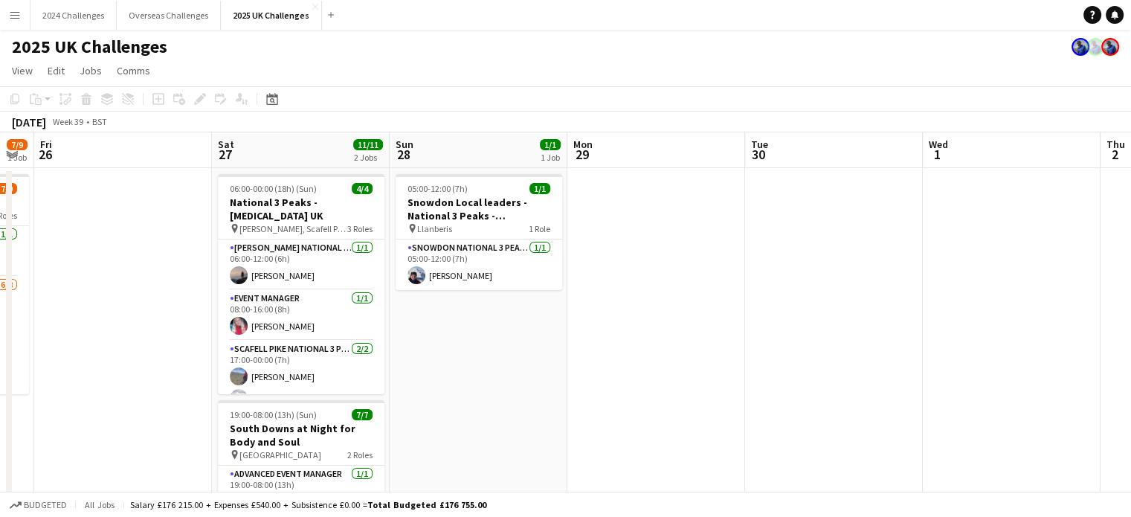
drag, startPoint x: 354, startPoint y: 353, endPoint x: 162, endPoint y: 354, distance: 191.9
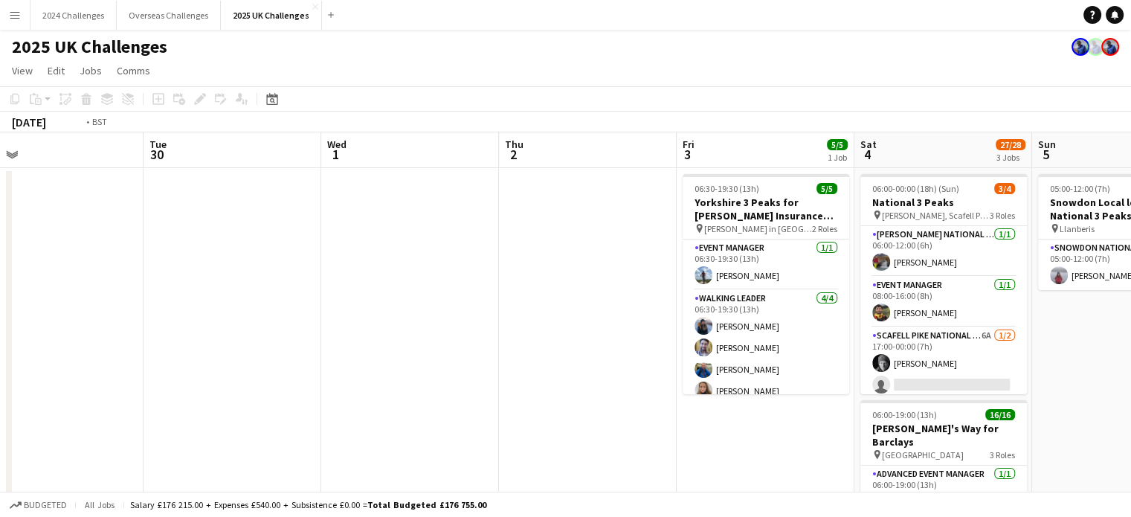
scroll to position [0, 571]
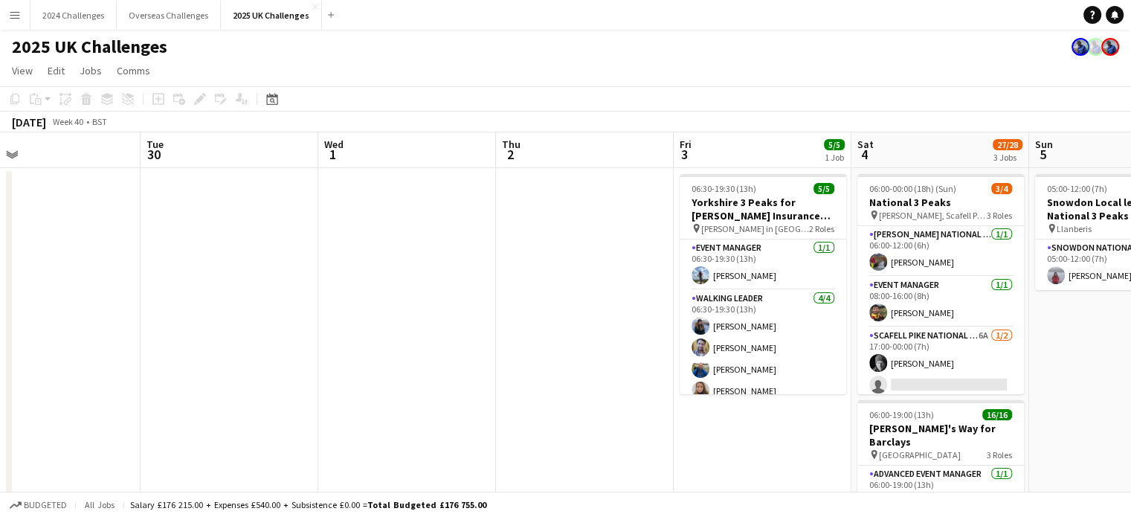
drag, startPoint x: 852, startPoint y: 335, endPoint x: 247, endPoint y: 349, distance: 604.9
